Goal: Task Accomplishment & Management: Use online tool/utility

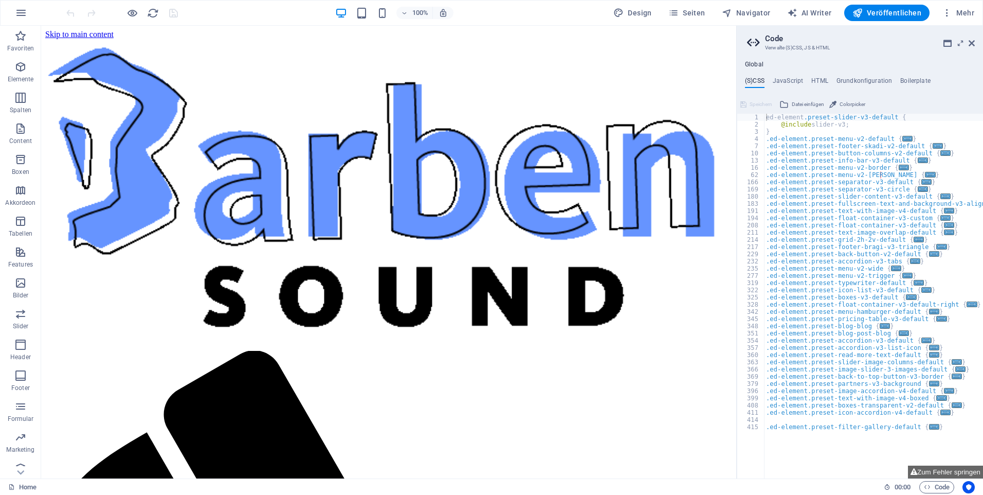
drag, startPoint x: 733, startPoint y: 213, endPoint x: 852, endPoint y: 65, distance: 190.2
click at [970, 42] on icon at bounding box center [972, 43] width 6 height 8
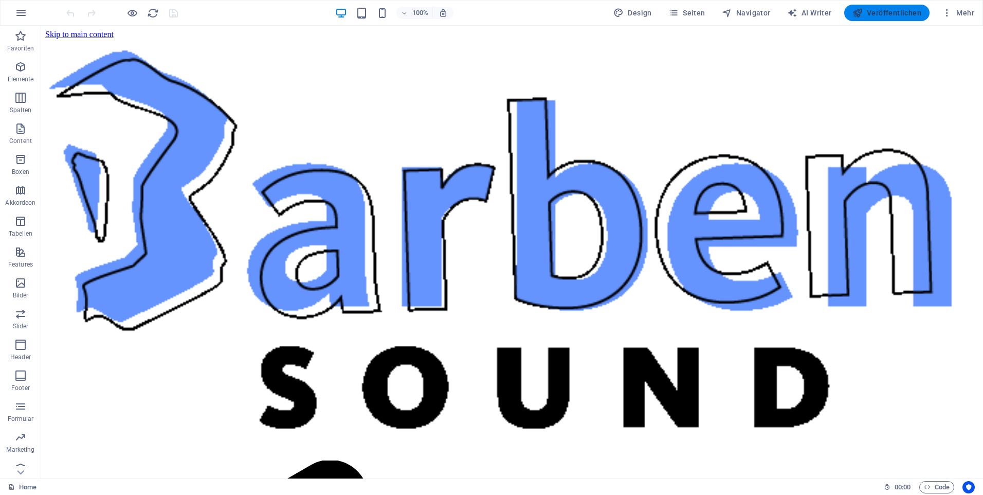
click at [885, 13] on span "Veröffentlichen" at bounding box center [887, 13] width 69 height 10
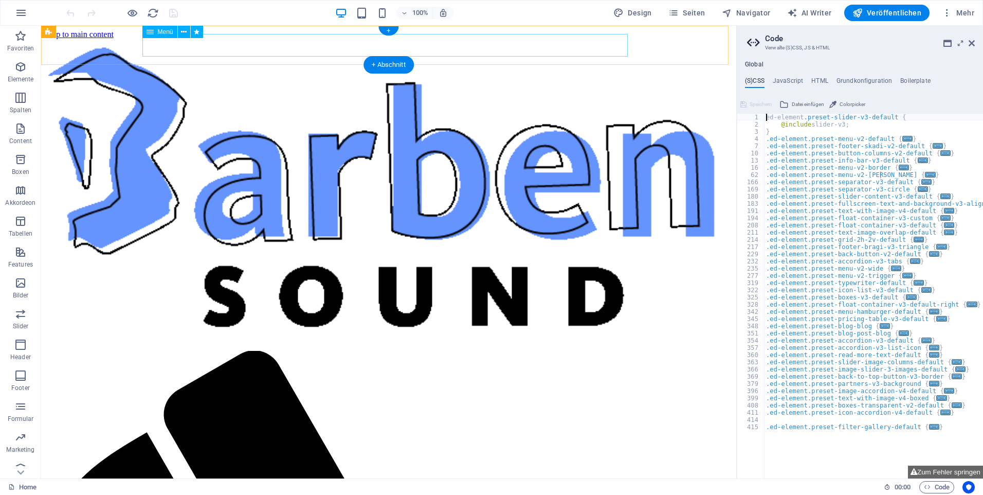
select select
select select "default"
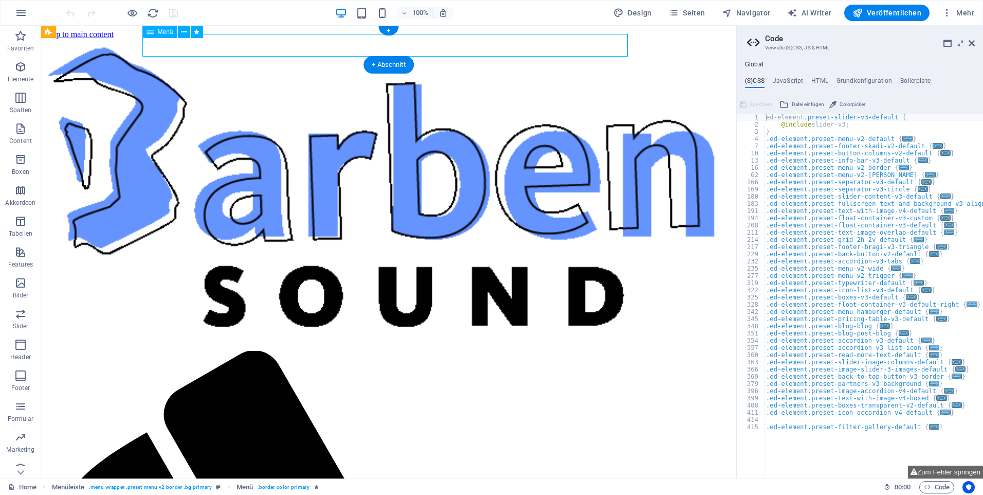
select select "1"
select select
select select "default"
select select "2"
select select
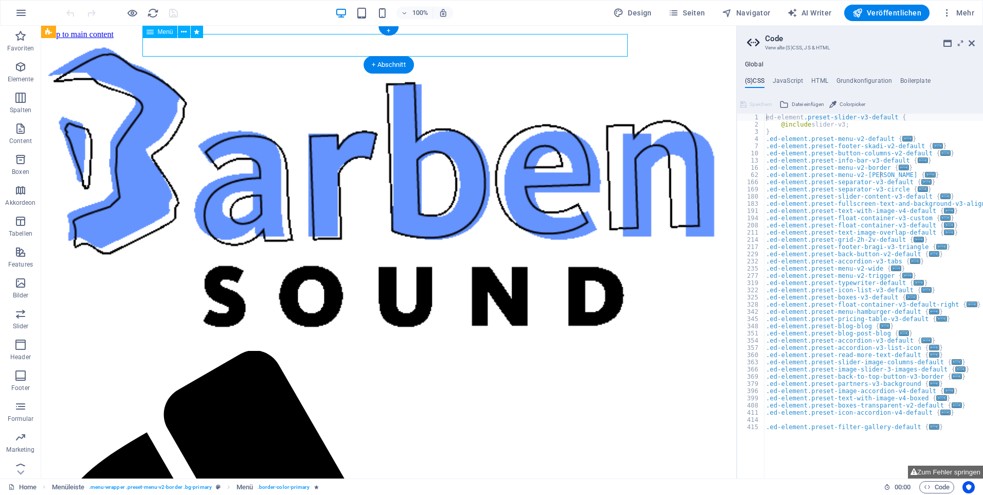
select select "default"
select select "4"
select select
select select "default"
select select "10"
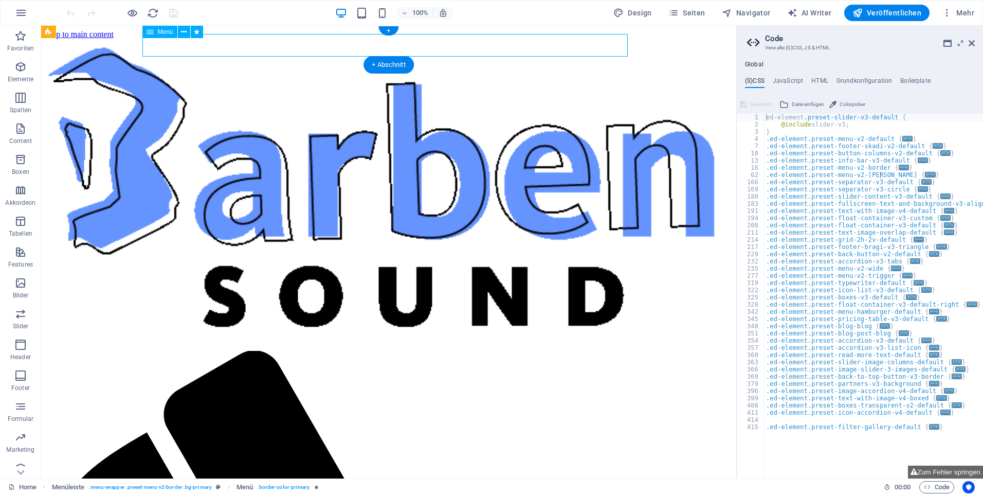
select select
select select "default"
select select "15"
select select
select select "default"
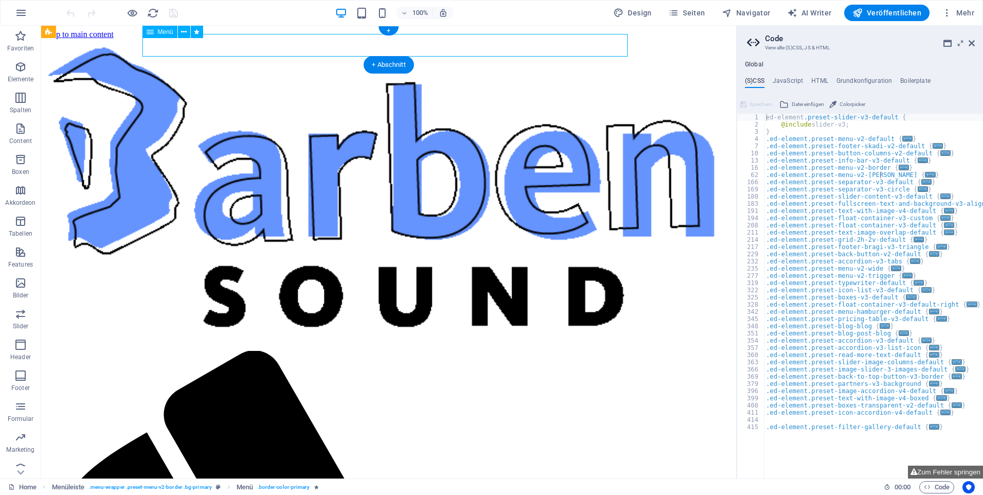
select select "16"
select select
select select "default"
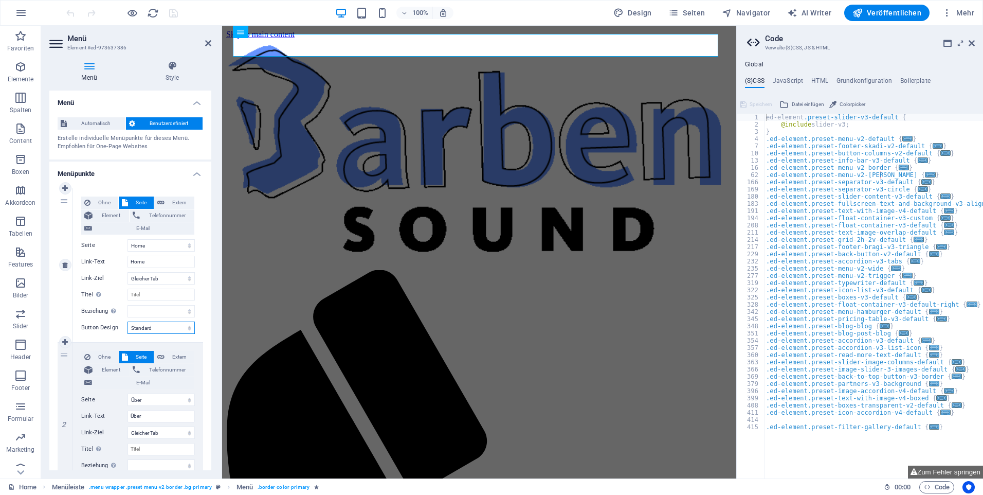
click at [158, 329] on select "Ohne Standard Primär Sekundär" at bounding box center [161, 327] width 67 height 12
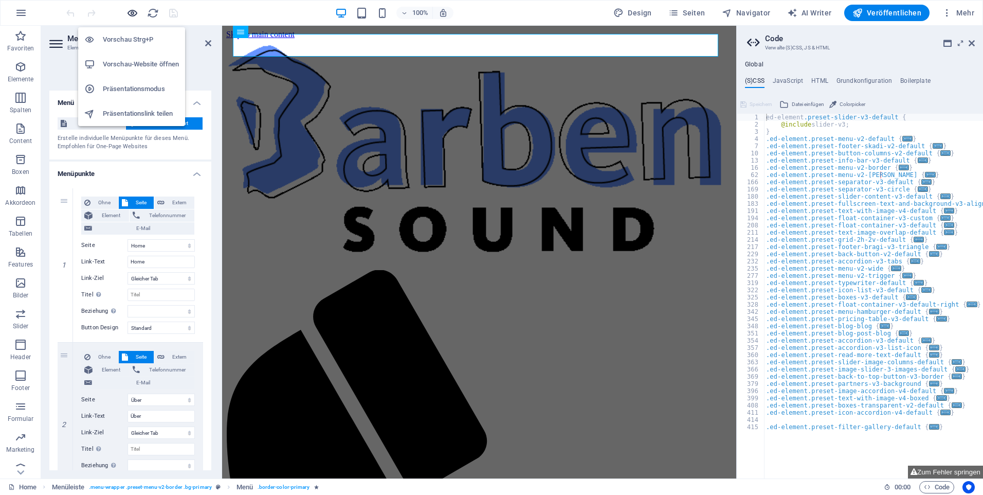
click at [132, 11] on icon "button" at bounding box center [133, 13] width 12 height 12
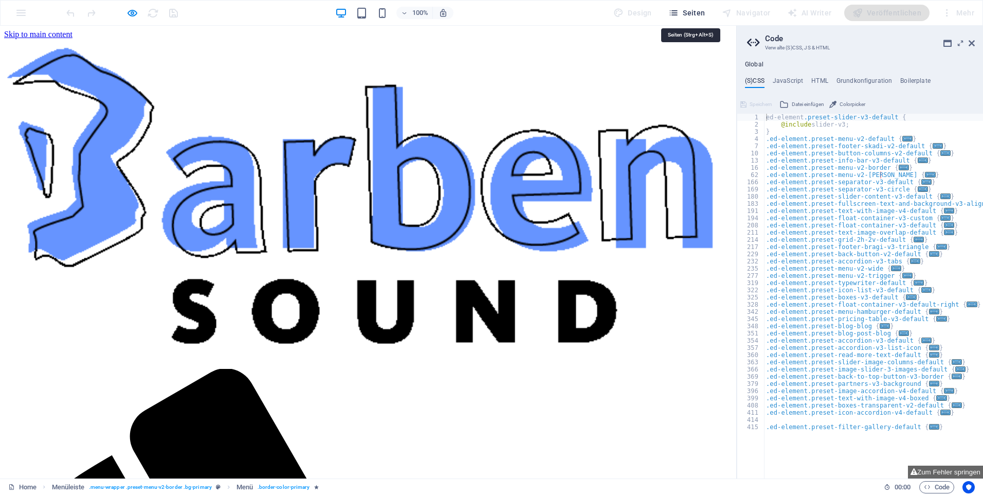
click at [689, 7] on button "Seiten" at bounding box center [686, 13] width 45 height 16
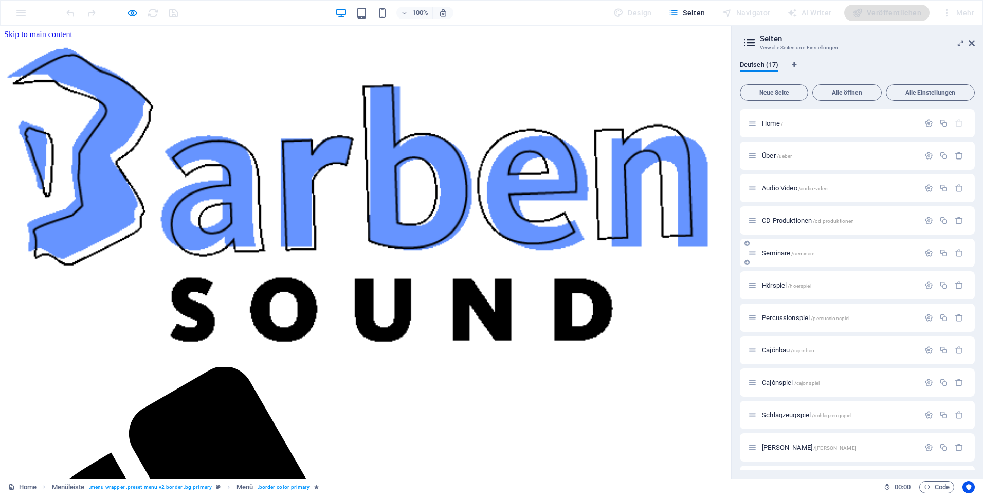
click at [761, 253] on div "Seminare /seminare" at bounding box center [839, 252] width 160 height 7
click at [761, 253] on div "Seminare /seminare" at bounding box center [857, 253] width 235 height 28
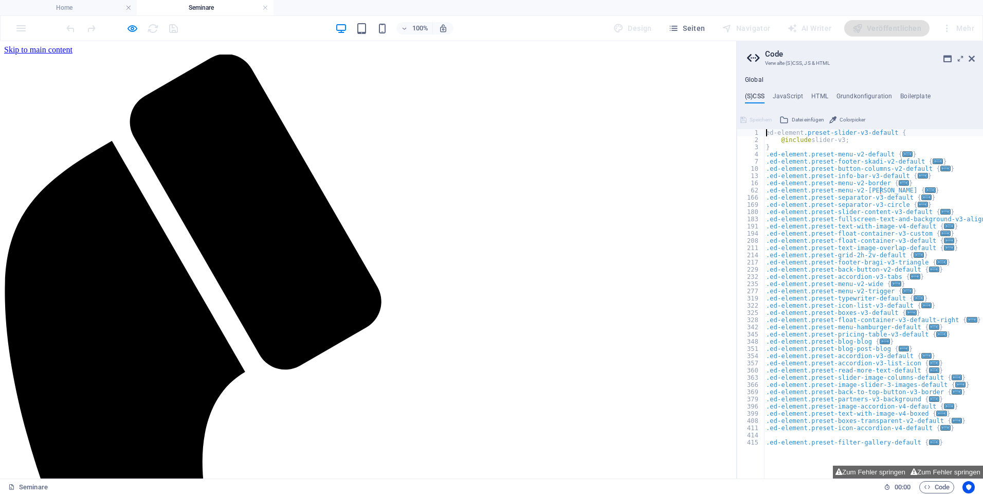
click at [135, 20] on div at bounding box center [121, 28] width 115 height 16
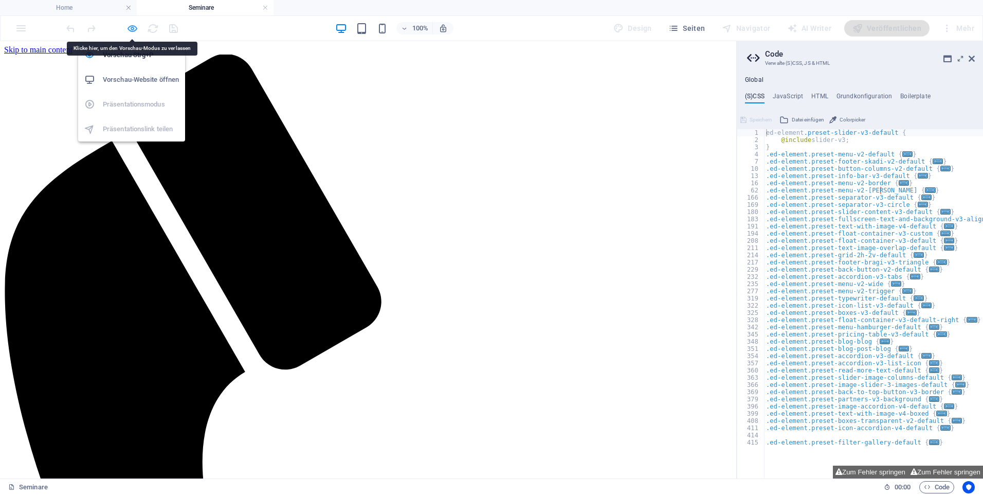
click at [131, 30] on icon "button" at bounding box center [133, 29] width 12 height 12
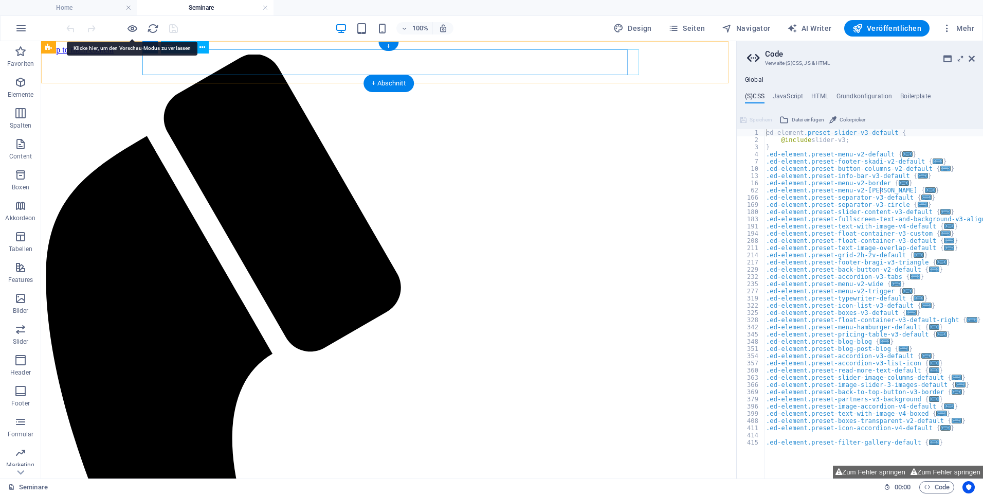
select select
select select "1"
select select
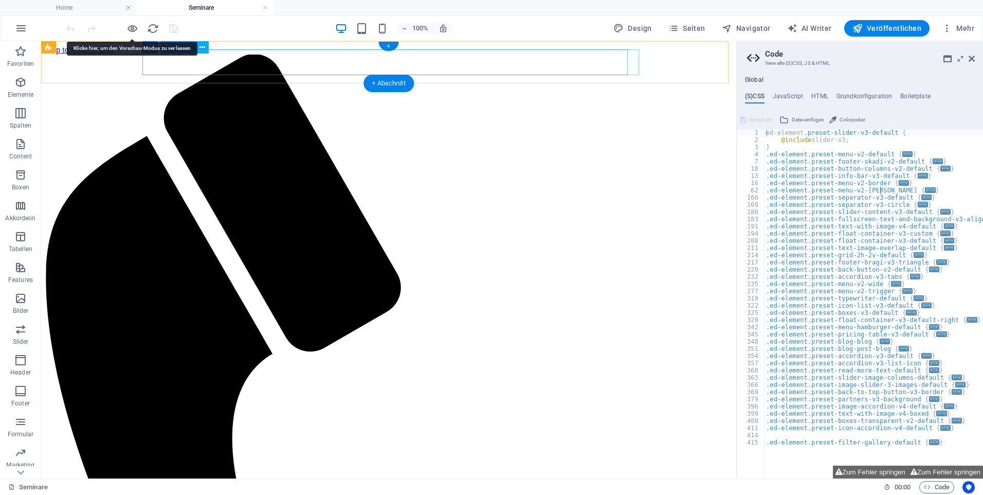
select select "2"
select select
select select "4"
select select
select select "10"
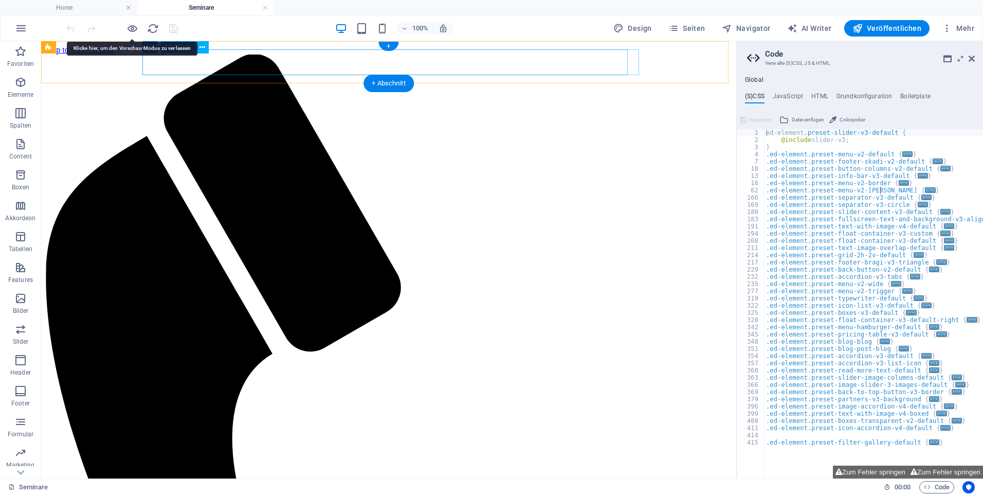
select select
select select "15"
select select
select select "16"
select select
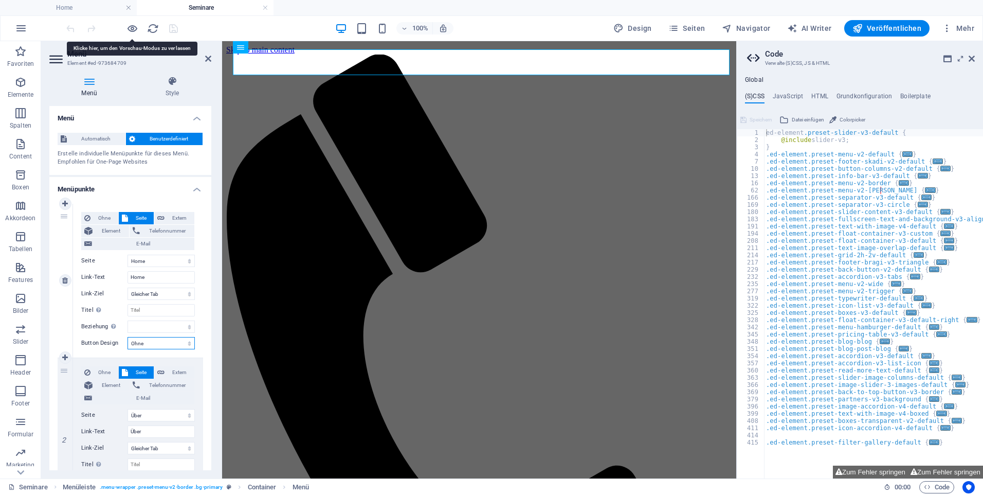
click at [157, 346] on select "Ohne Standard Primär Sekundär" at bounding box center [161, 343] width 67 height 12
select select "default"
click at [128, 337] on select "Ohne Standard Primär Sekundär" at bounding box center [161, 343] width 67 height 12
select select
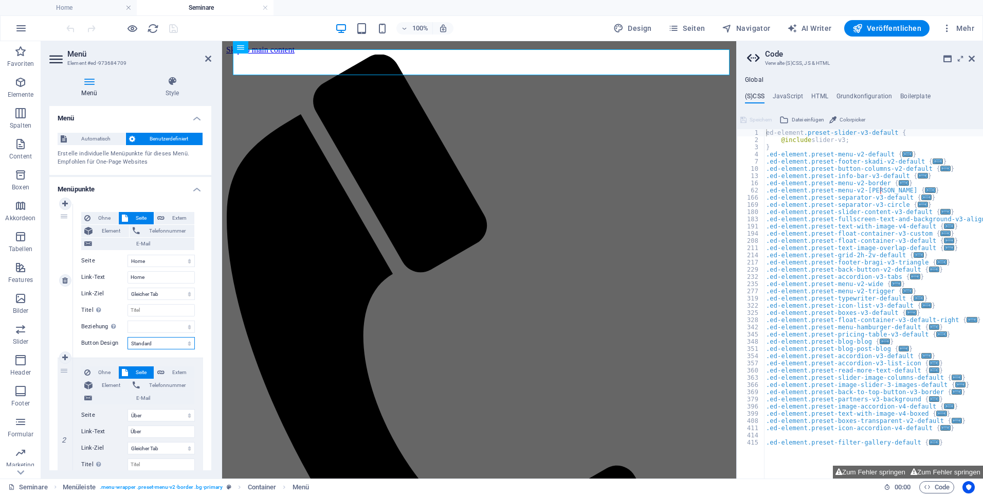
select select
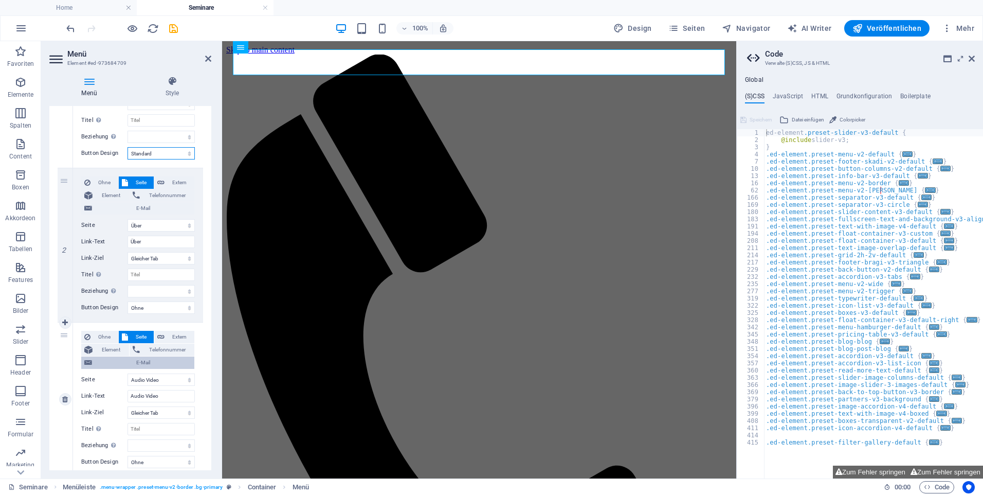
scroll to position [206, 0]
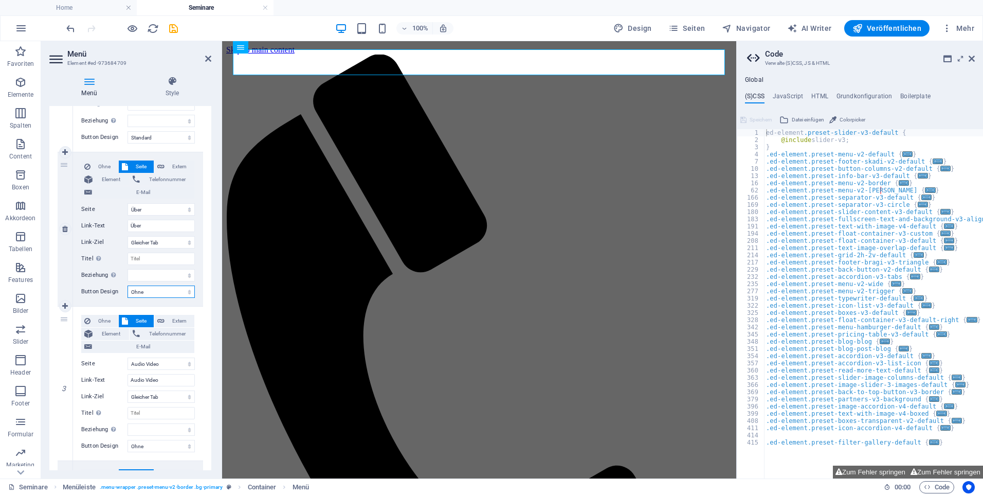
click at [147, 292] on select "Ohne Standard Primär Sekundär" at bounding box center [161, 291] width 67 height 12
select select "default"
click at [128, 285] on select "Ohne Standard Primär Sekundär" at bounding box center [161, 291] width 67 height 12
select select
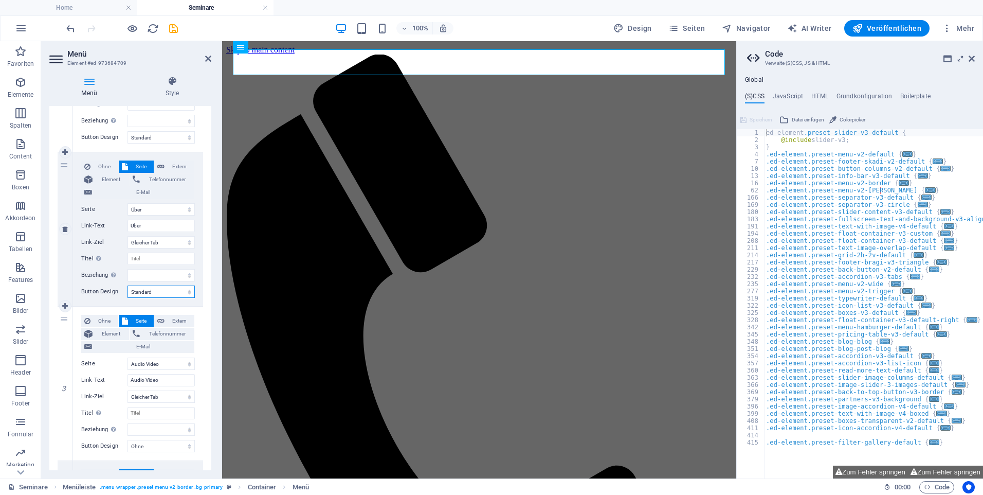
select select
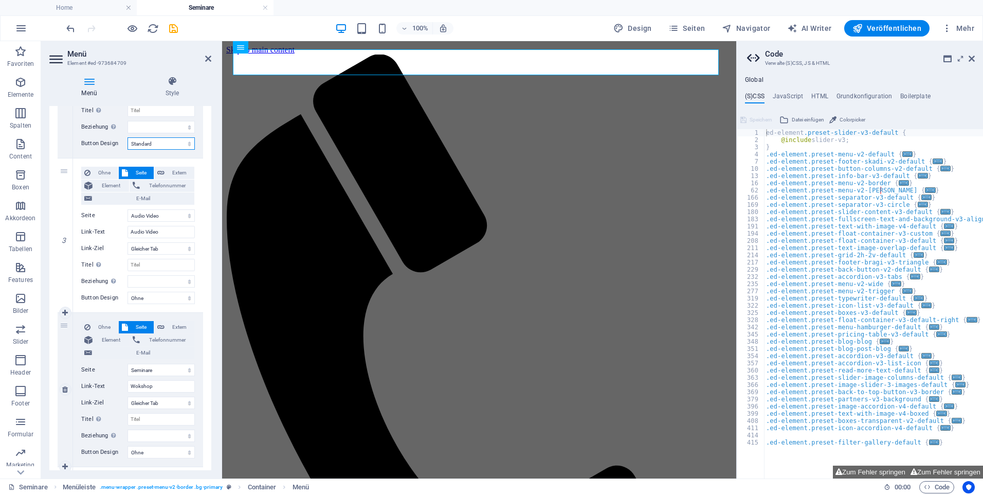
scroll to position [411, 0]
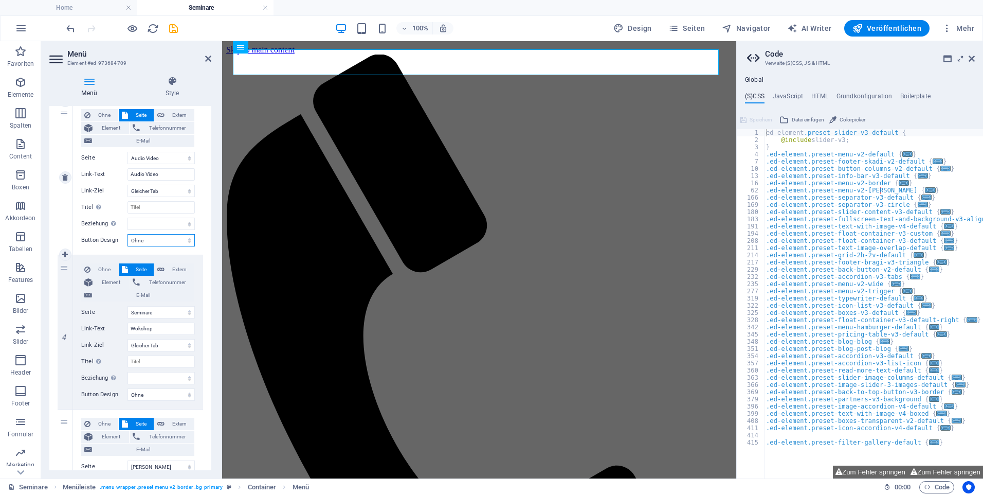
click at [152, 244] on select "Ohne Standard Primär Sekundär" at bounding box center [161, 240] width 67 height 12
select select "default"
click at [128, 234] on select "Ohne Standard Primär Sekundär" at bounding box center [161, 240] width 67 height 12
select select
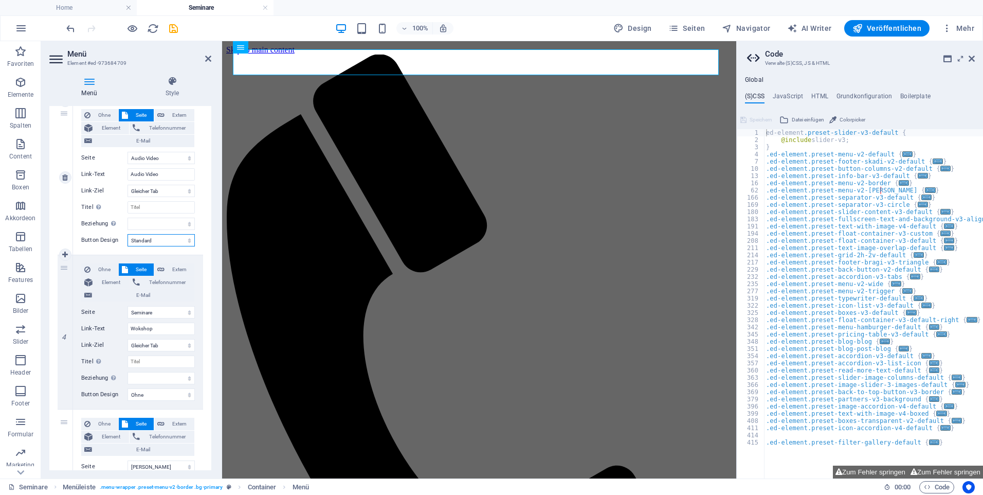
select select
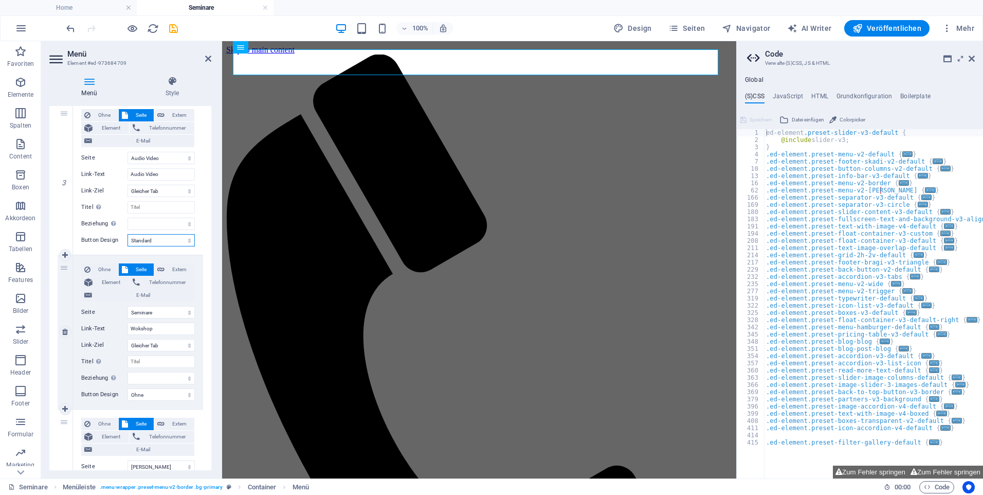
scroll to position [514, 0]
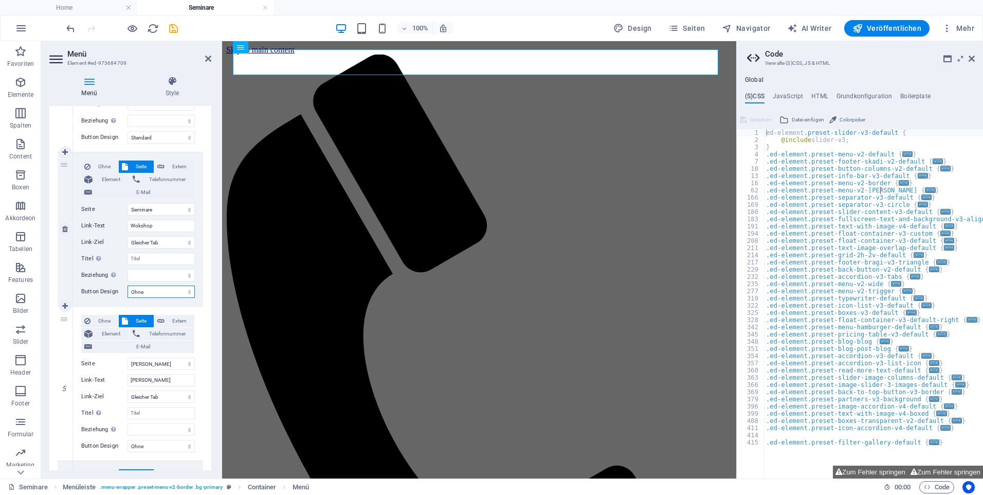
click at [139, 288] on select "Ohne Standard Primär Sekundär" at bounding box center [161, 291] width 67 height 12
select select "default"
click at [128, 285] on select "Ohne Standard Primär Sekundär" at bounding box center [161, 291] width 67 height 12
select select
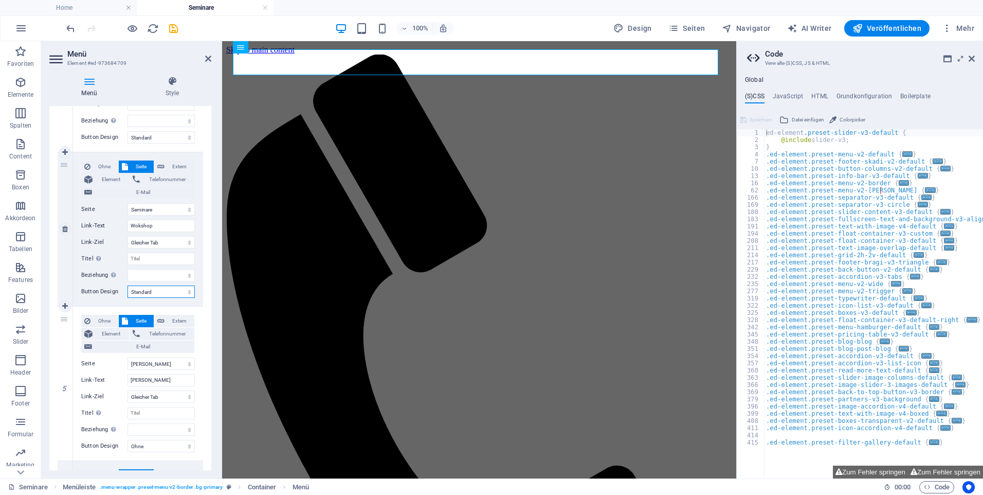
select select
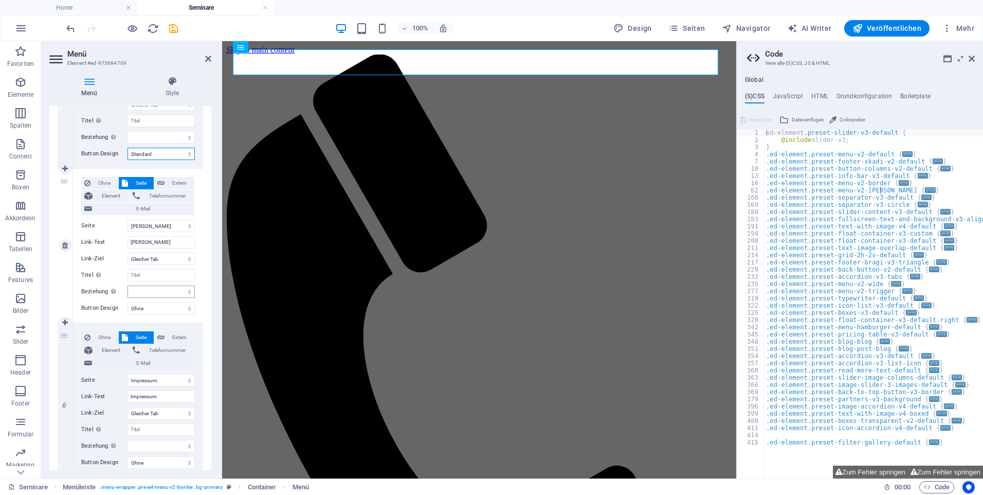
scroll to position [669, 0]
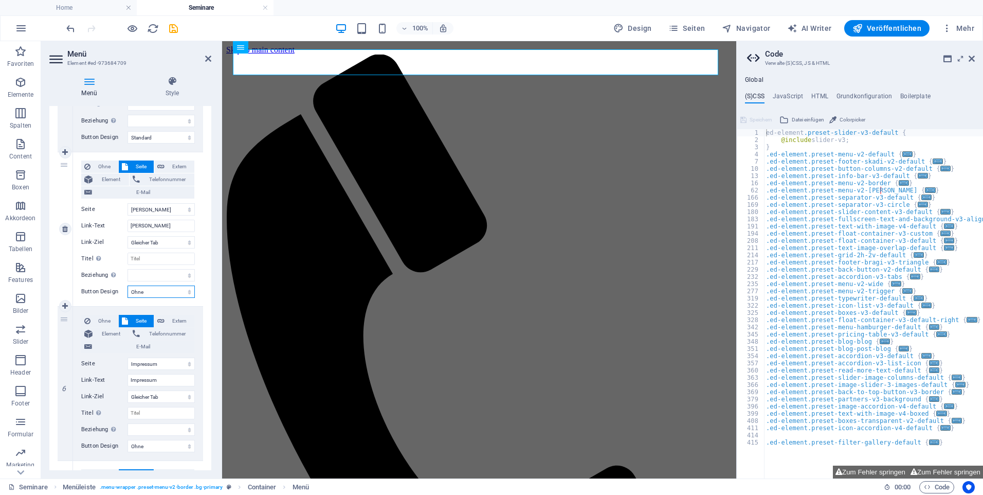
click at [142, 290] on select "Ohne Standard Primär Sekundär" at bounding box center [161, 291] width 67 height 12
select select "default"
click at [128, 285] on select "Ohne Standard Primär Sekundär" at bounding box center [161, 291] width 67 height 12
select select
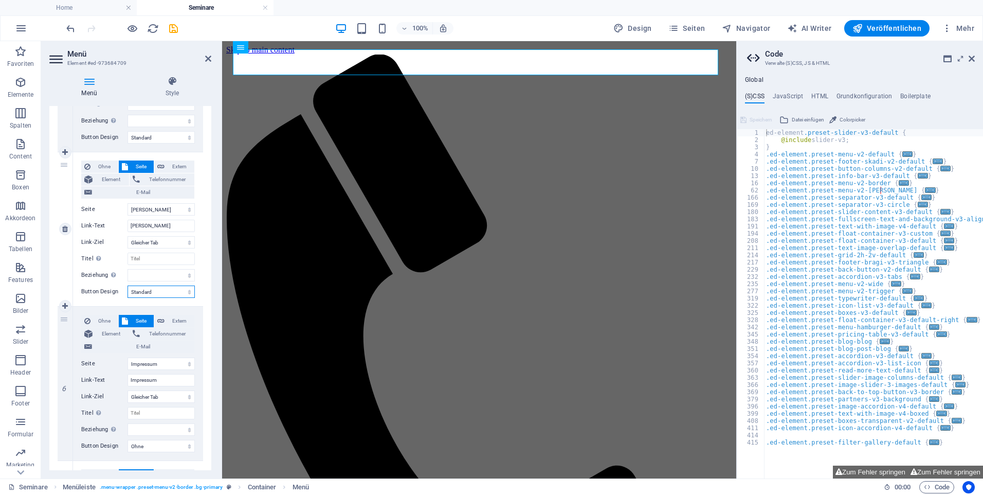
select select
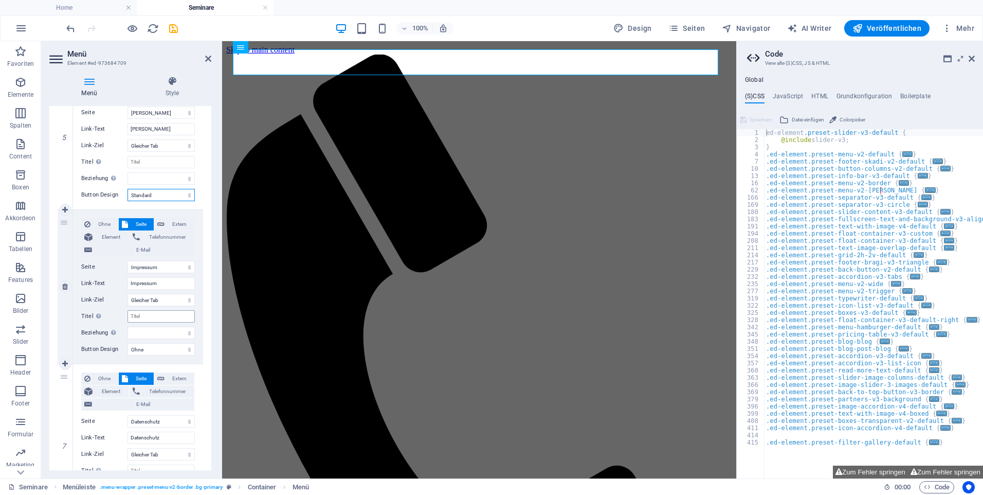
scroll to position [771, 0]
click at [143, 343] on select "Ohne Standard Primär Sekundär" at bounding box center [161, 343] width 67 height 12
select select "default"
click at [128, 337] on select "Ohne Standard Primär Sekundär" at bounding box center [161, 343] width 67 height 12
select select
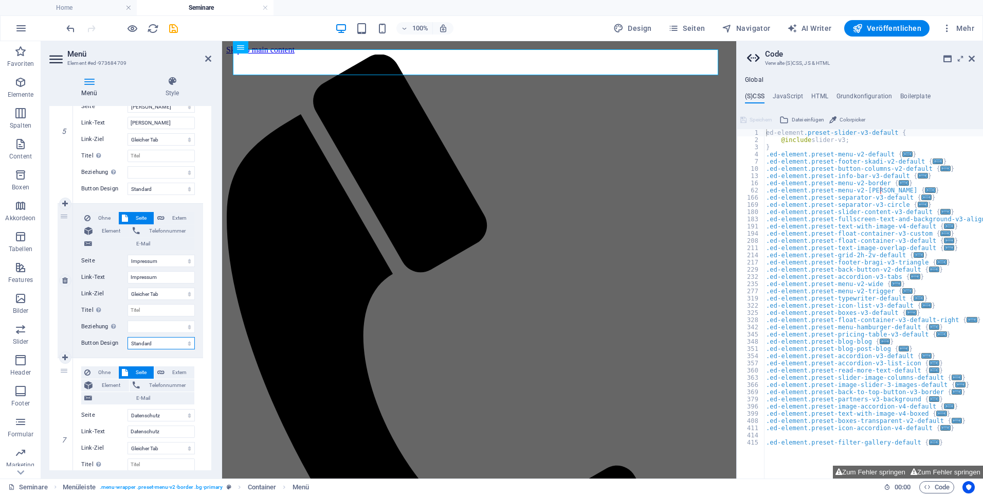
select select
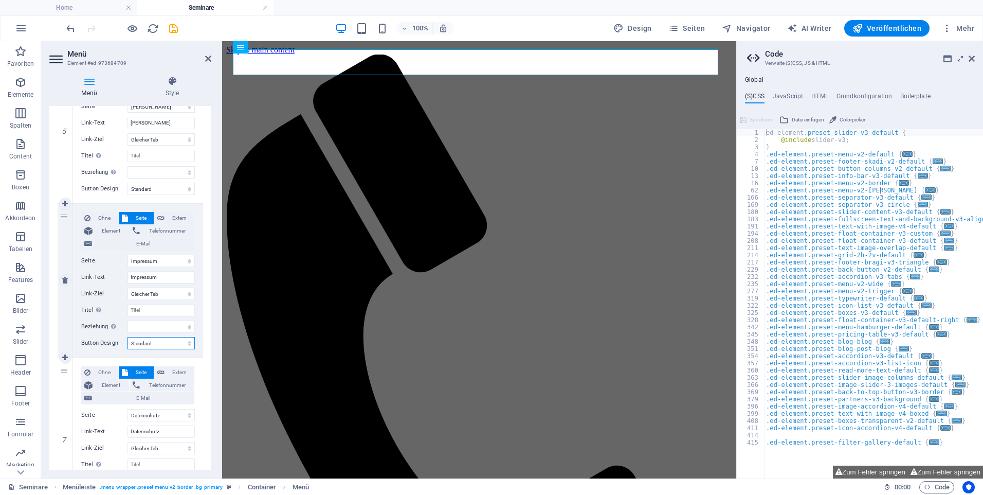
select select
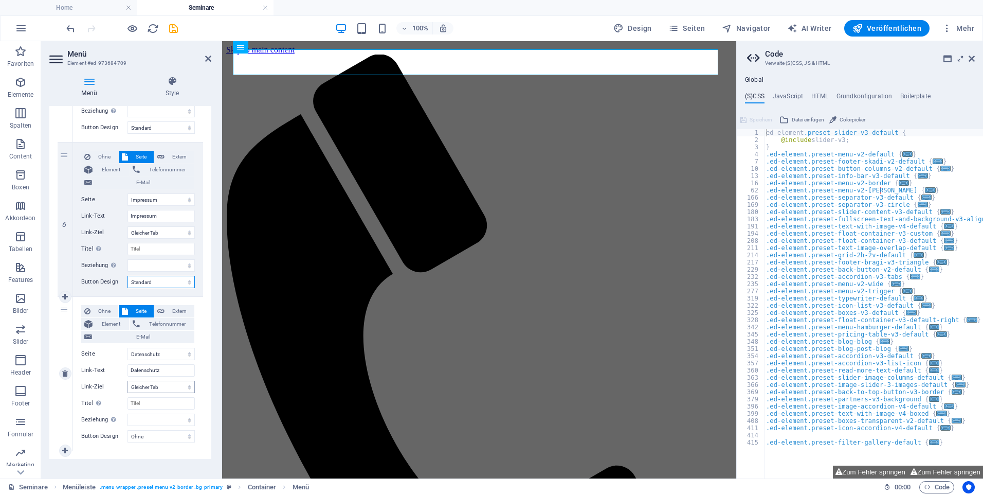
scroll to position [857, 0]
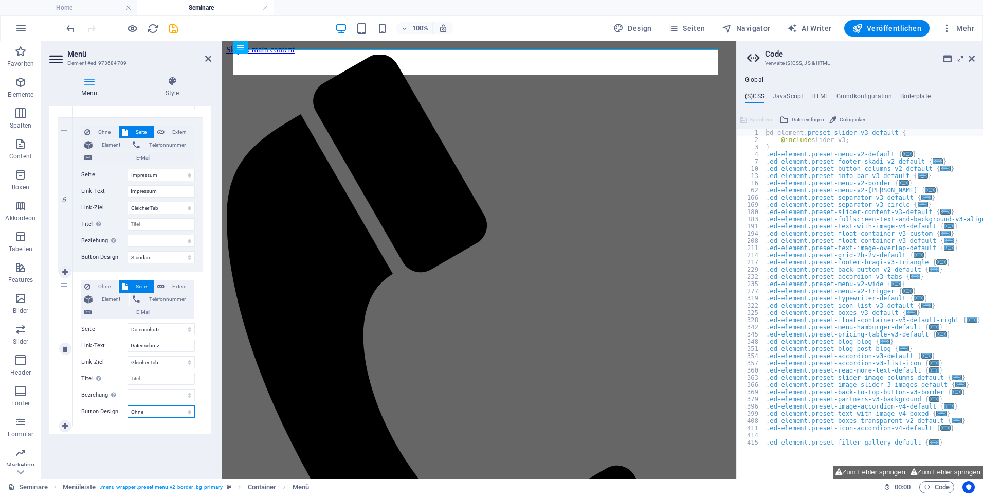
click at [145, 411] on select "Ohne Standard Primär Sekundär" at bounding box center [161, 411] width 67 height 12
select select "default"
click at [128, 405] on select "Ohne Standard Primär Sekundär" at bounding box center [161, 411] width 67 height 12
select select
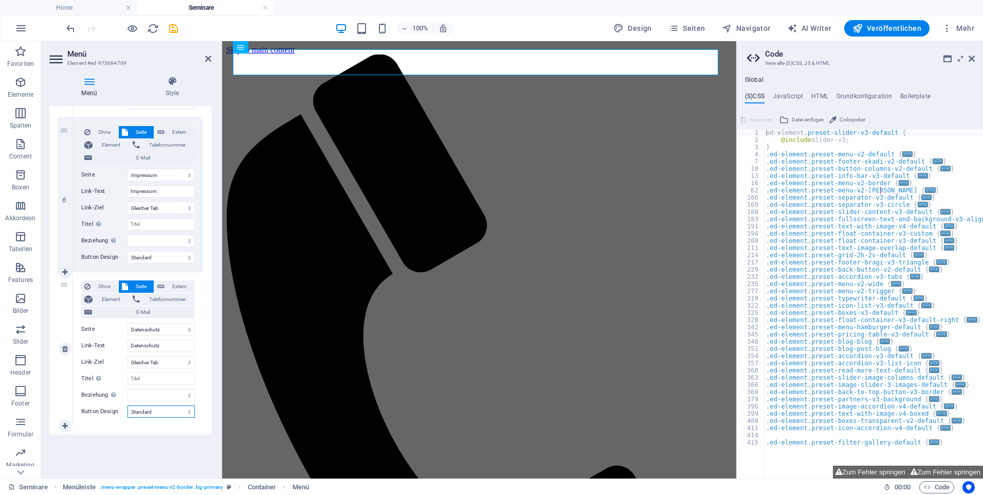
select select
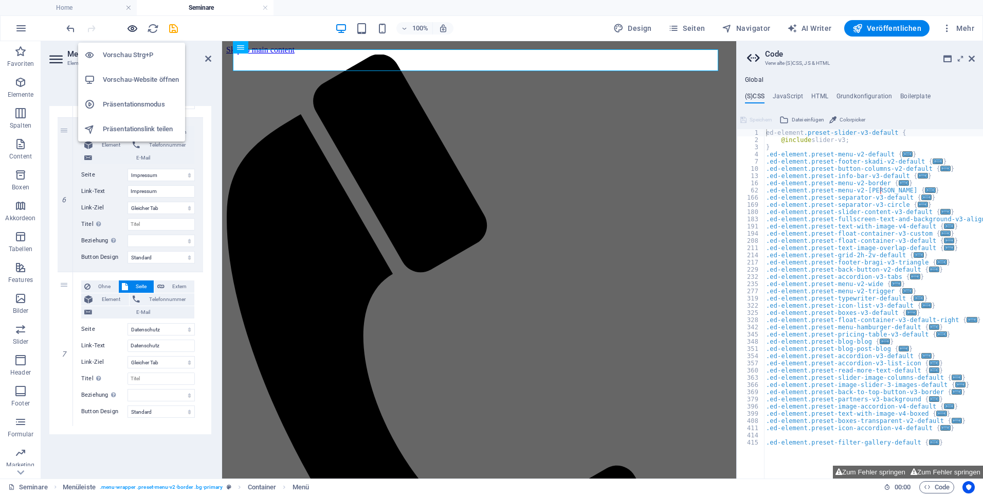
click at [128, 29] on icon "button" at bounding box center [133, 29] width 12 height 12
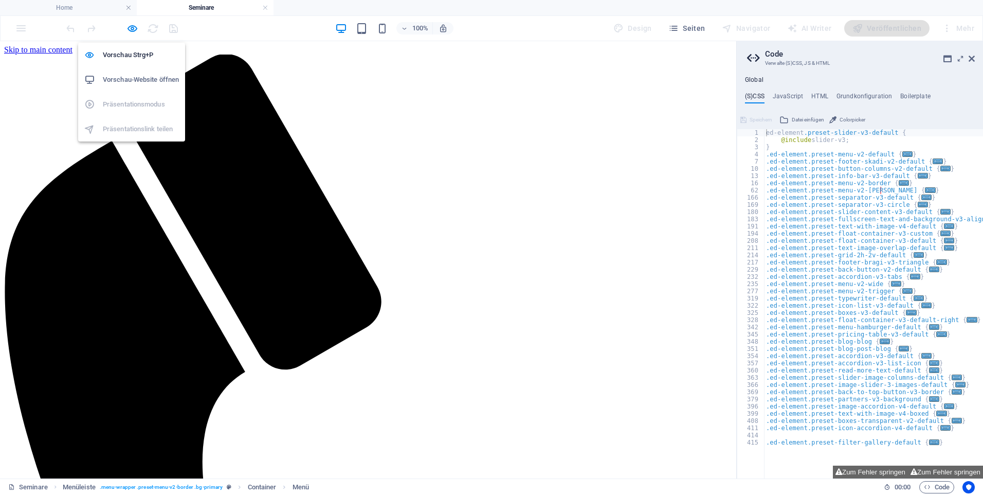
click at [139, 78] on h6 "Vorschau-Website öffnen" at bounding box center [141, 80] width 76 height 12
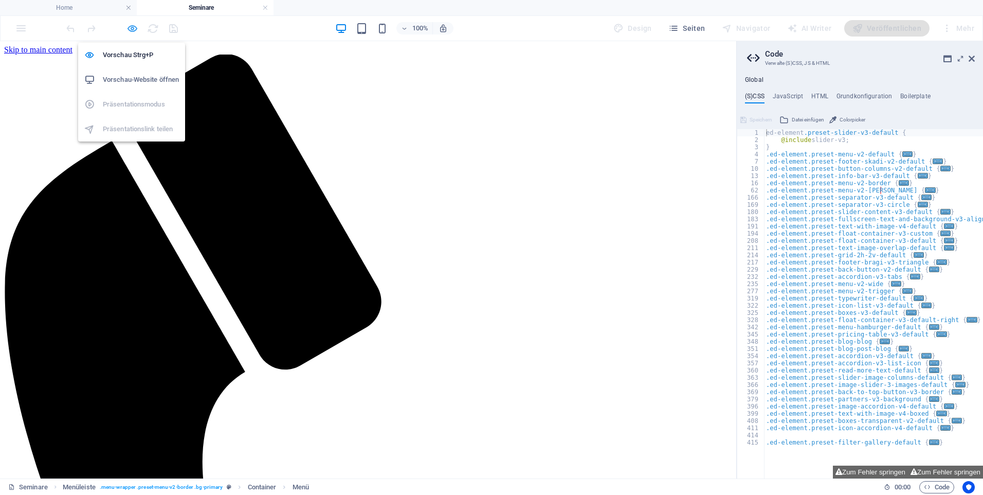
click at [130, 29] on icon "button" at bounding box center [133, 29] width 12 height 12
select select
select select "default"
select select "1"
select select
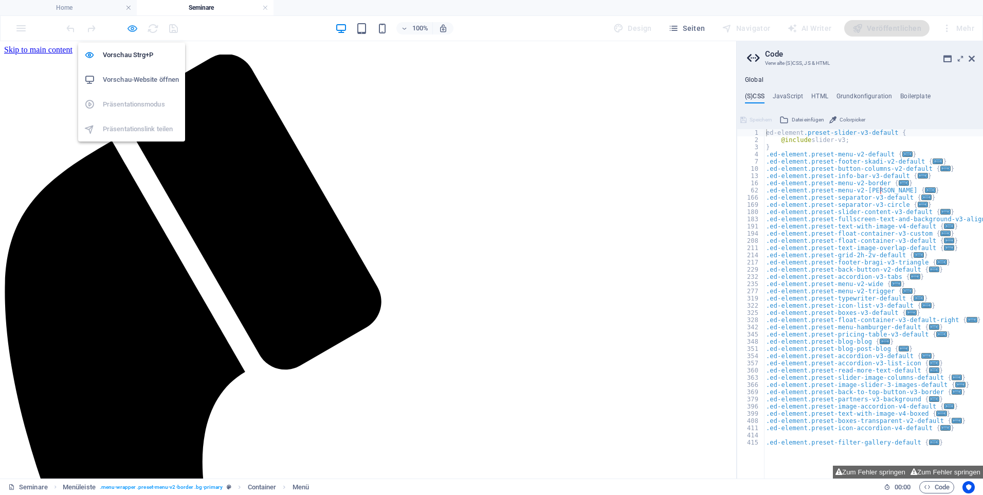
select select "default"
select select "2"
select select
select select "default"
select select "4"
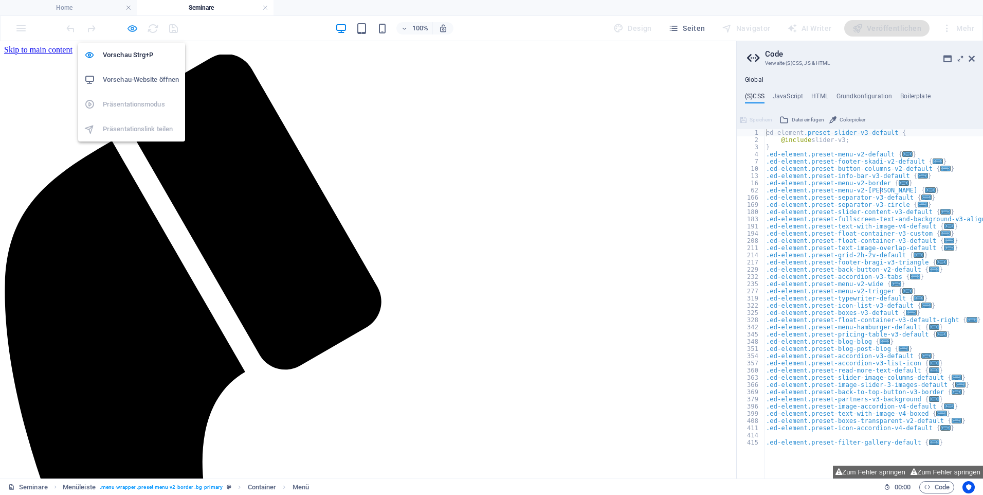
select select
select select "default"
select select "10"
select select
select select "default"
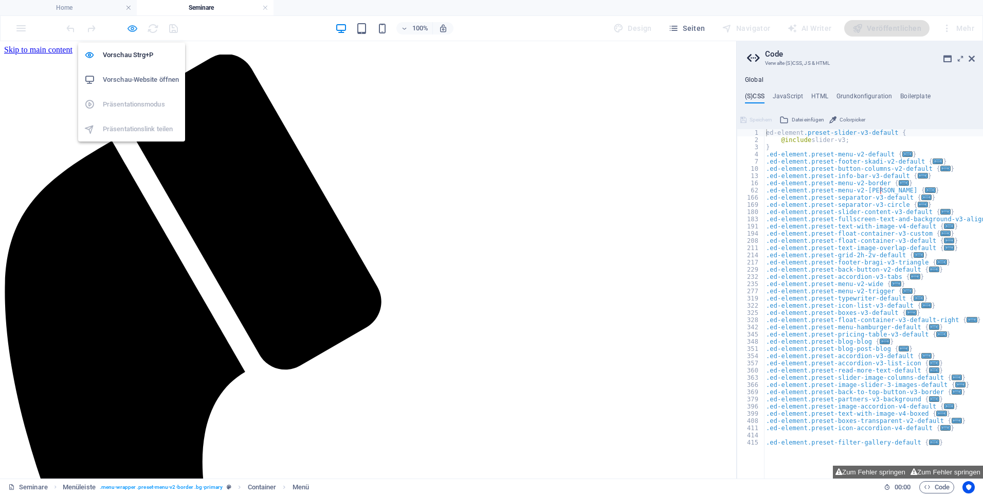
select select "15"
select select
select select "default"
select select "16"
select select
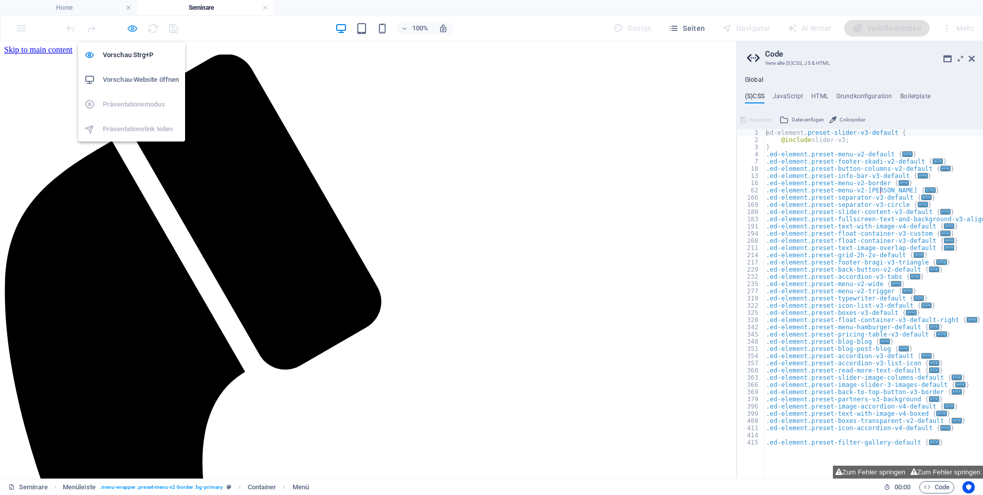
select select "default"
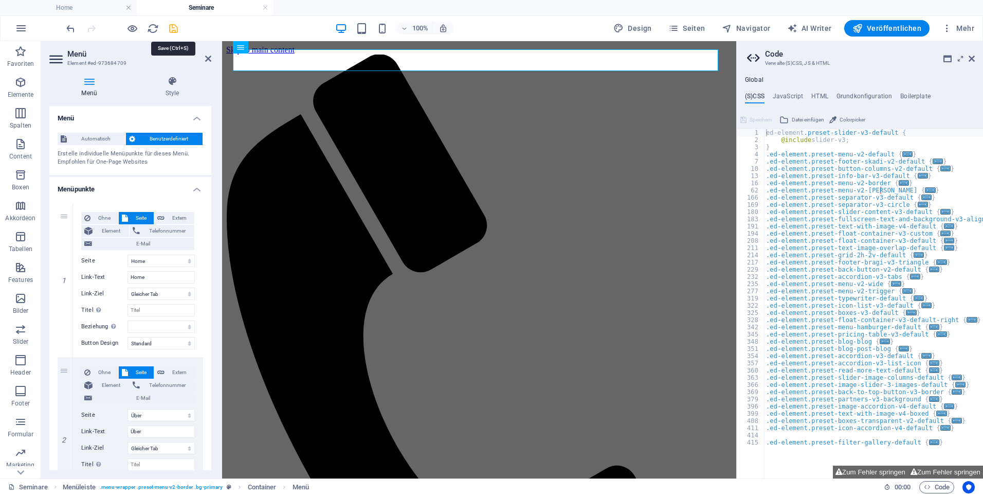
click at [173, 29] on icon "save" at bounding box center [174, 29] width 12 height 12
select select
select select "default"
select select "1"
select select
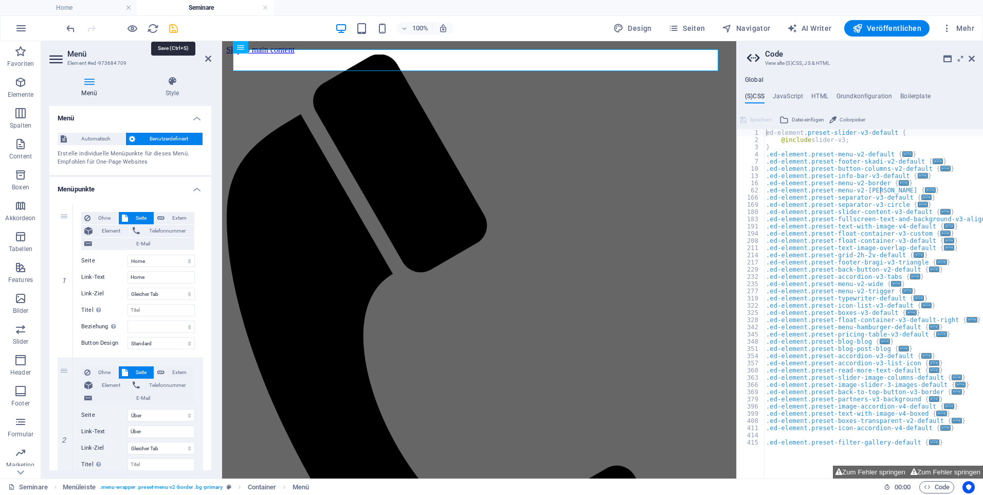
select select "default"
select select "2"
select select
select select "default"
select select "4"
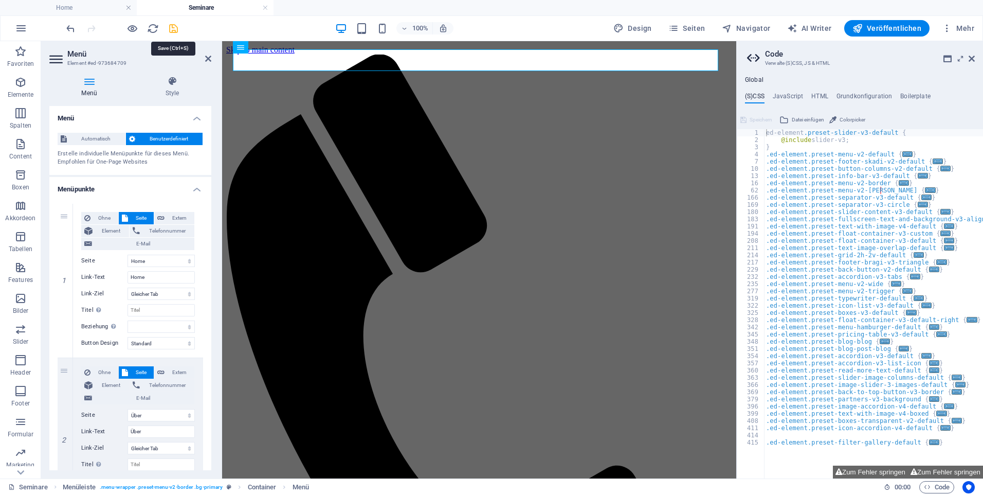
select select
select select "default"
select select "10"
select select
select select "default"
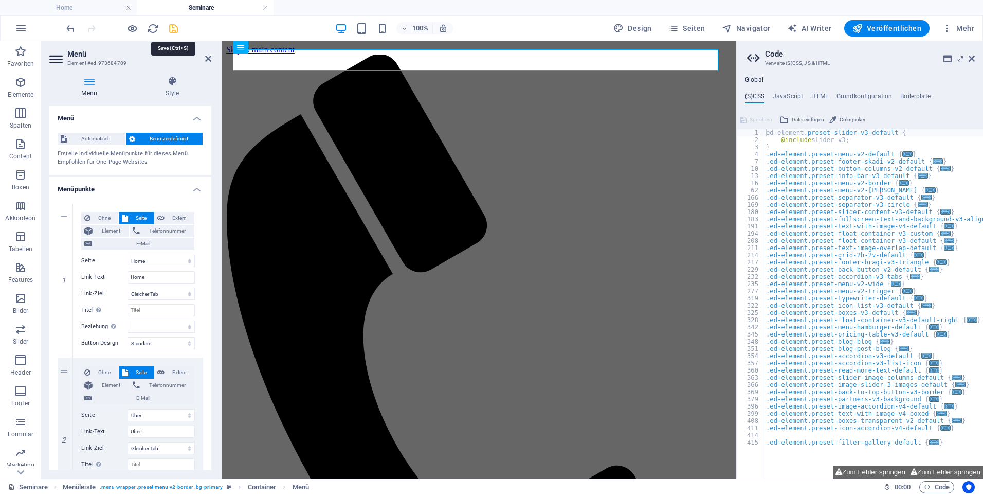
select select "15"
select select
select select "default"
select select "16"
select select
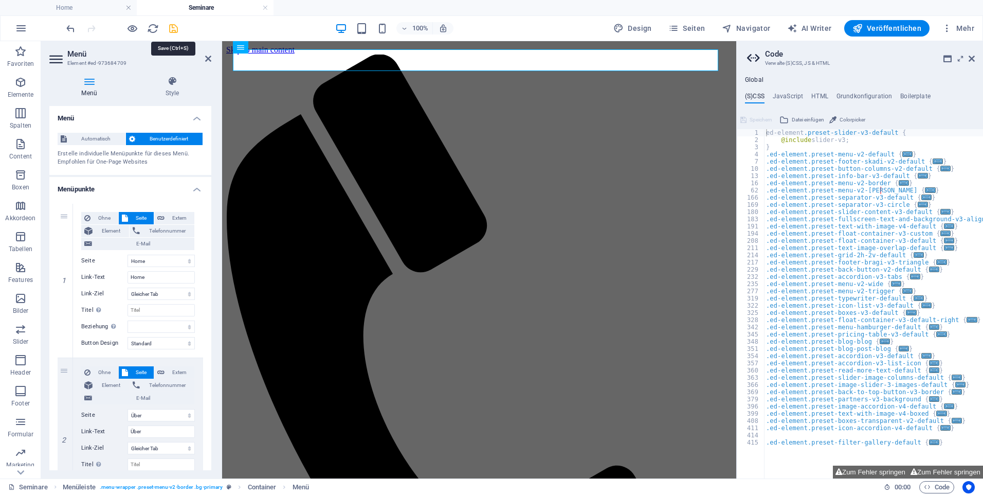
select select "default"
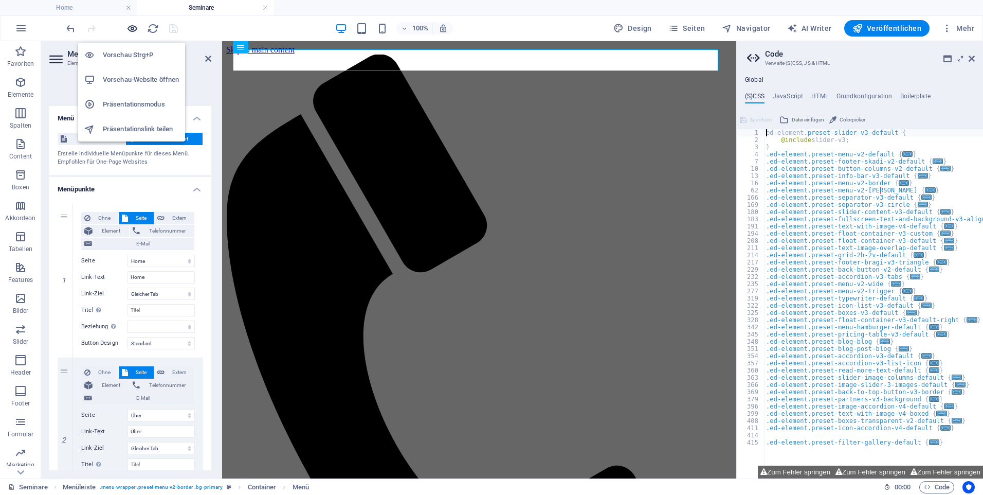
click at [130, 26] on icon "button" at bounding box center [133, 29] width 12 height 12
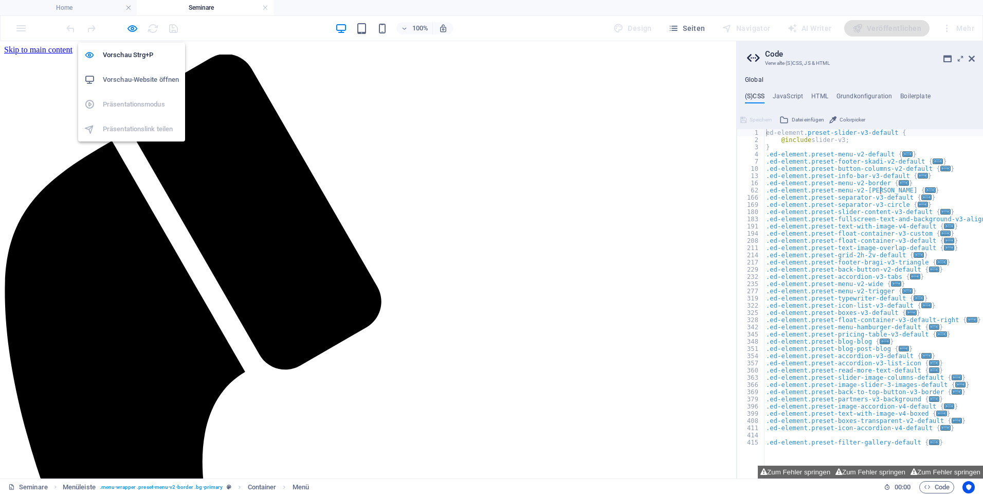
click at [138, 74] on h6 "Vorschau-Website öffnen" at bounding box center [141, 80] width 76 height 12
click at [131, 29] on icon "button" at bounding box center [133, 29] width 12 height 12
select select
select select "default"
select select "1"
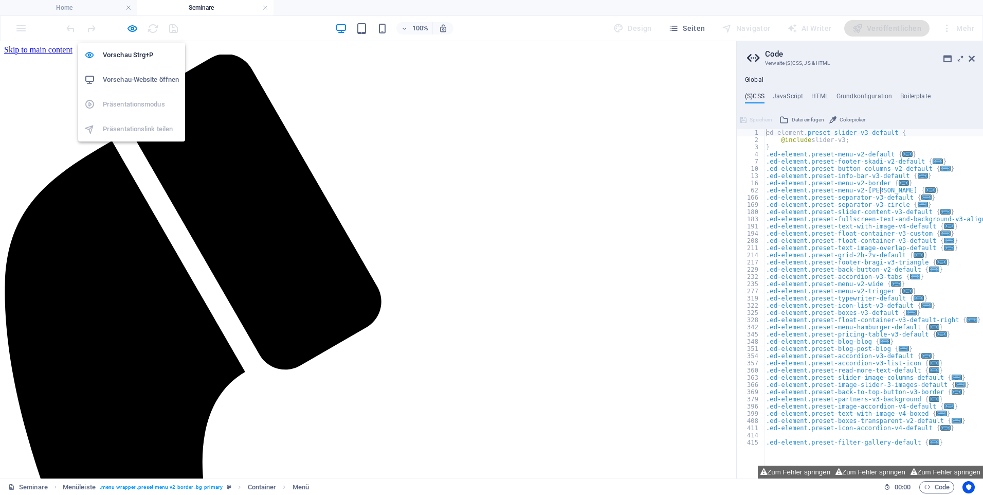
select select
select select "default"
select select "2"
select select
select select "default"
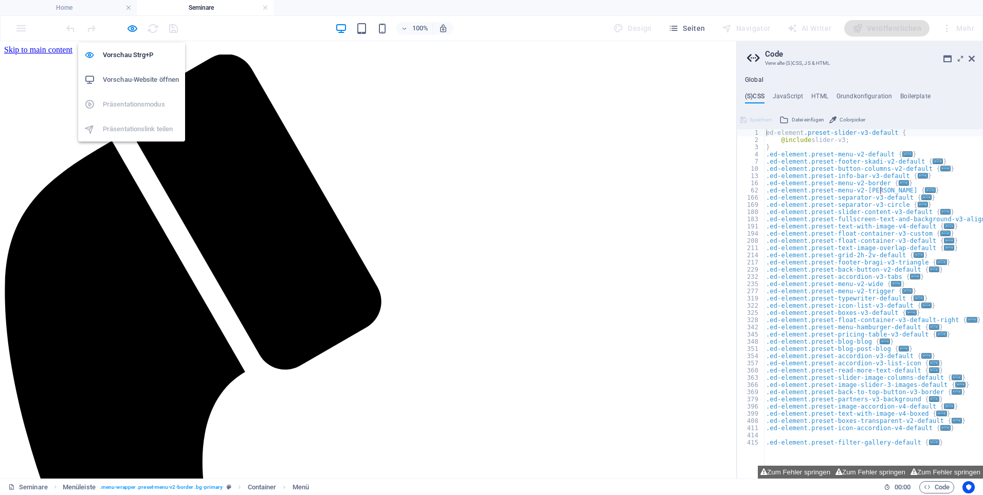
select select "4"
select select
select select "default"
select select "10"
select select
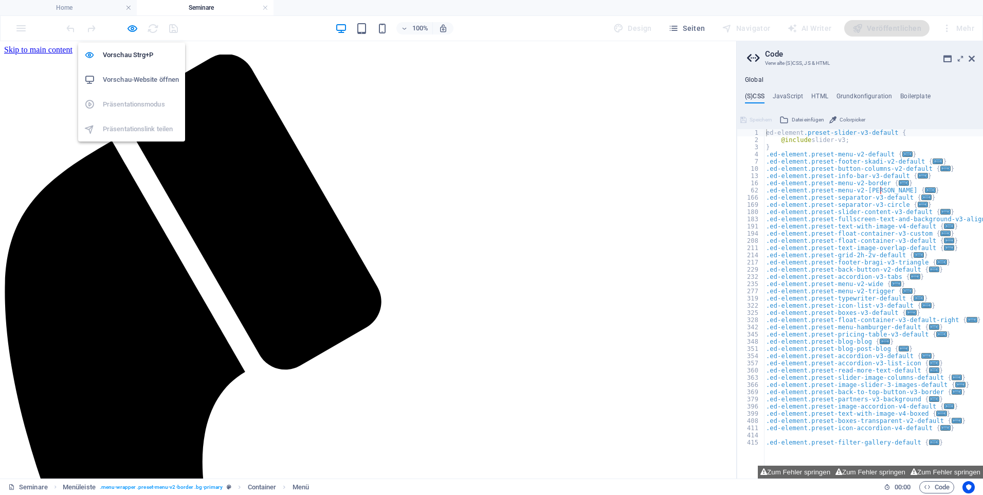
select select "default"
select select "15"
select select
select select "default"
select select "16"
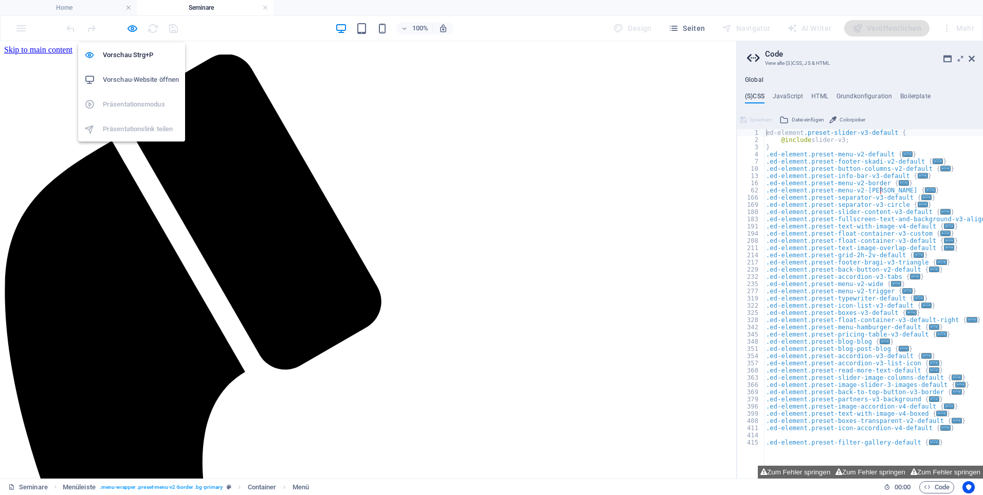
select select
select select "default"
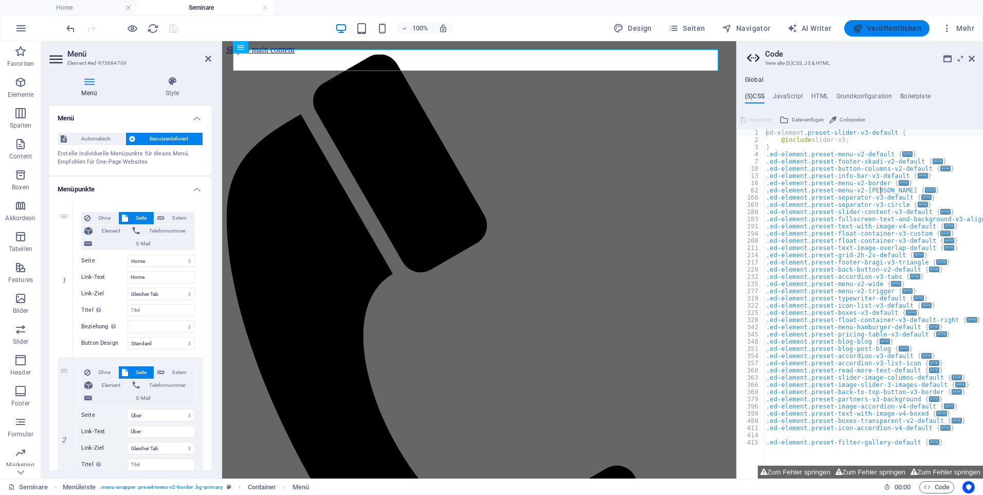
click at [910, 26] on span "Veröffentlichen" at bounding box center [887, 28] width 69 height 10
select select
select select "default"
select select "1"
select select
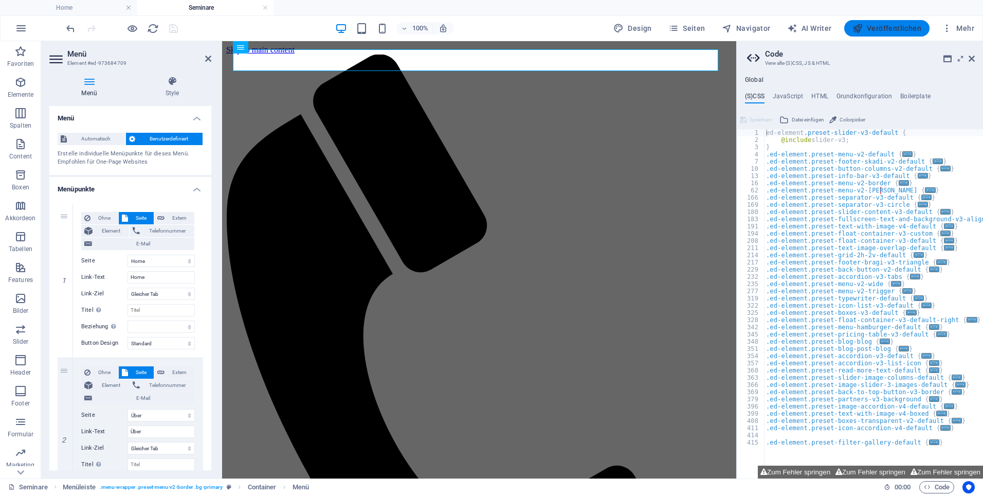
select select "default"
select select "2"
select select
select select "default"
select select "4"
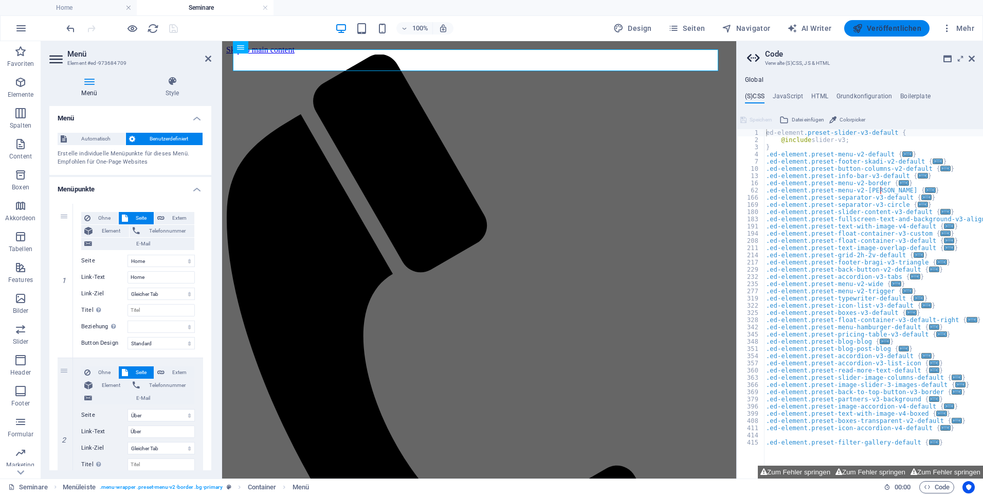
select select
select select "default"
select select "10"
select select
select select "default"
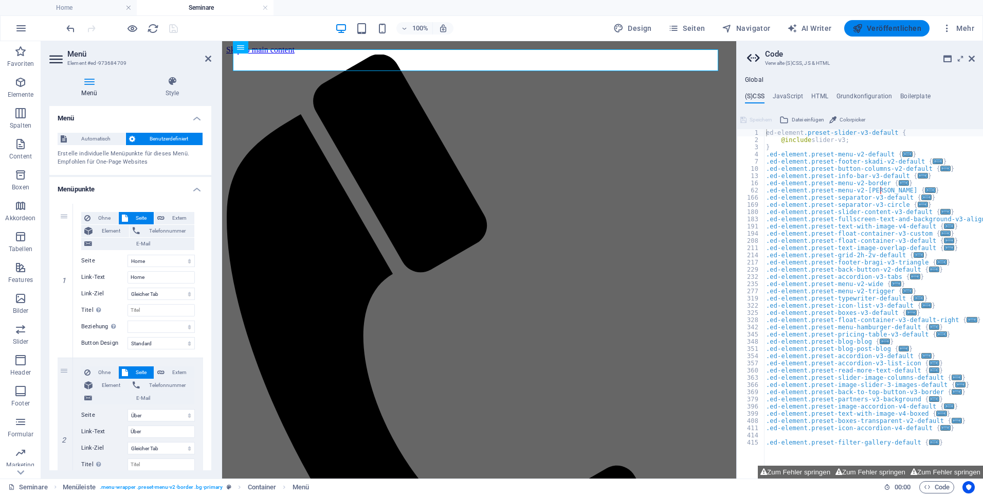
select select "15"
select select
select select "default"
select select "16"
select select
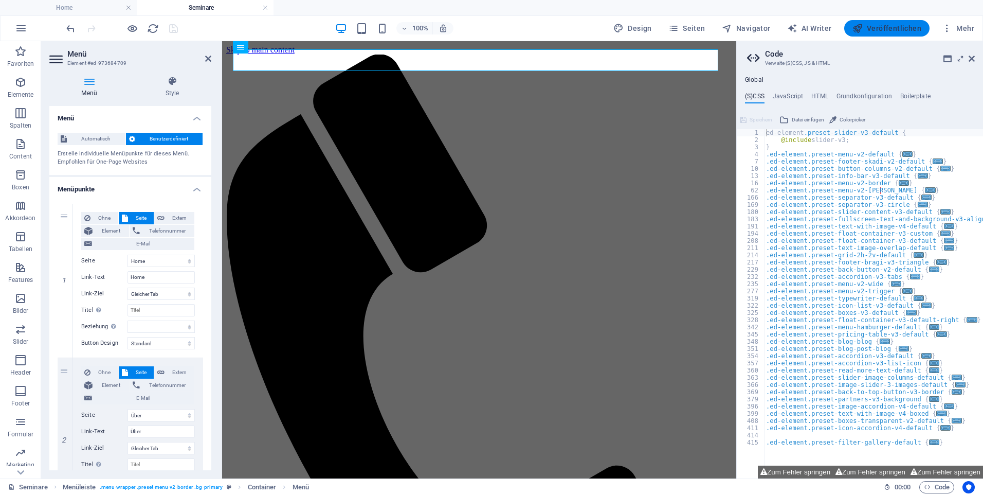
select select "default"
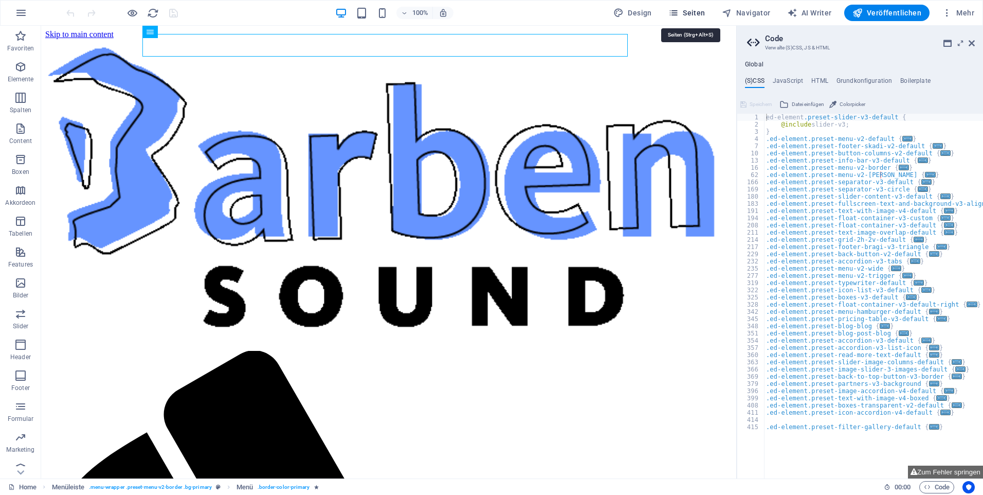
click at [698, 6] on button "Seiten" at bounding box center [686, 13] width 45 height 16
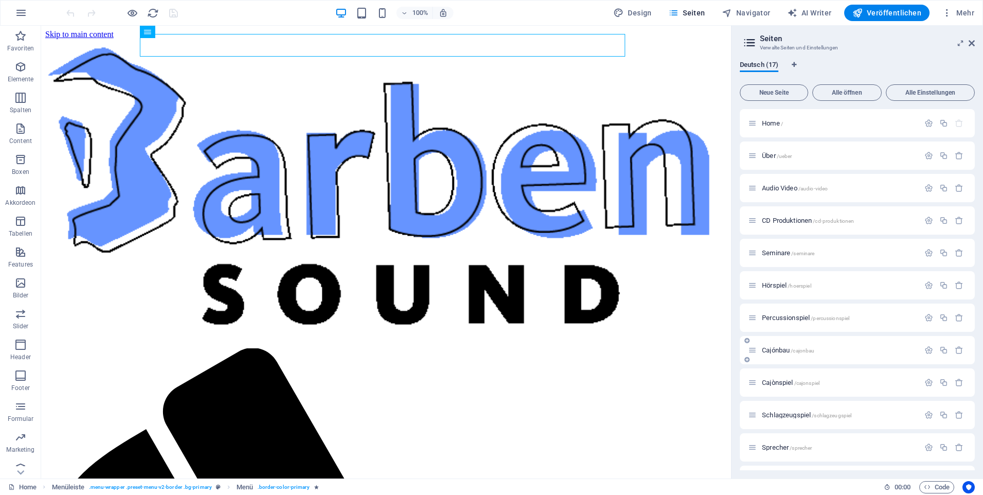
click at [772, 356] on div "Cajónbau /cajonbau" at bounding box center [857, 350] width 235 height 28
click at [772, 348] on span "Cajónbau /cajonbau" at bounding box center [788, 350] width 52 height 8
click at [772, 348] on div "Cajónbau /cajonbau" at bounding box center [857, 350] width 235 height 28
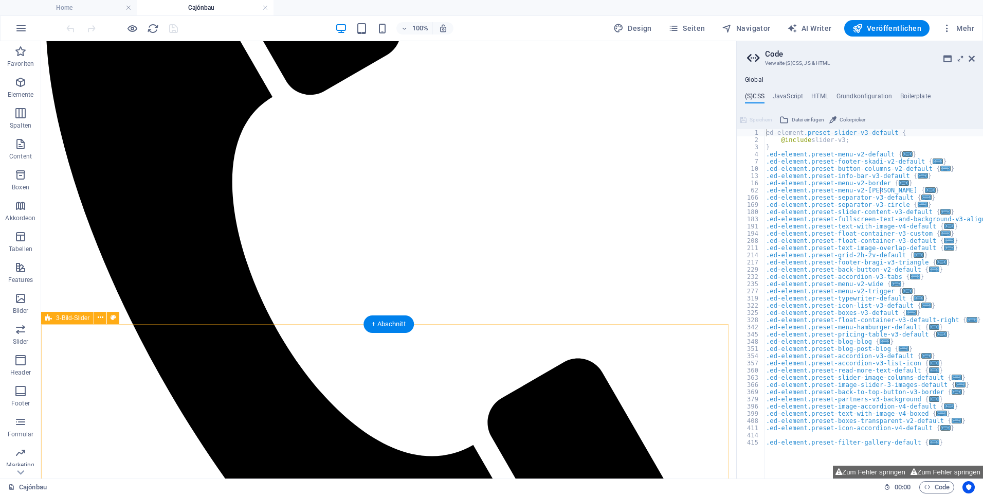
scroll to position [257, 0]
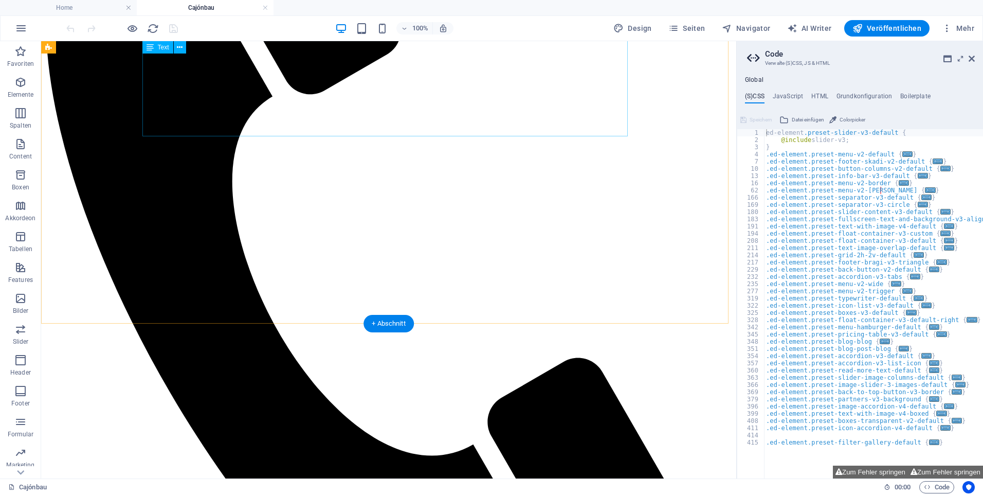
select select "px"
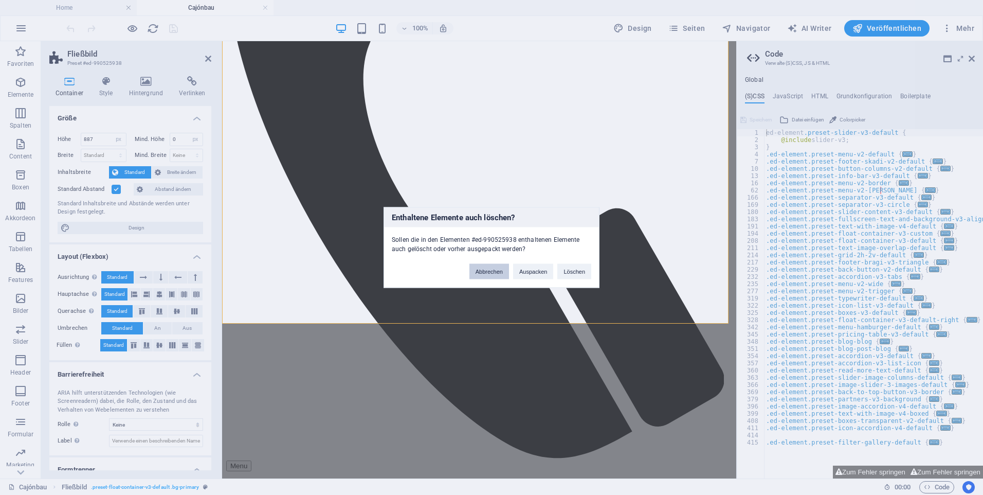
click at [497, 273] on button "Abbrechen" at bounding box center [490, 271] width 40 height 15
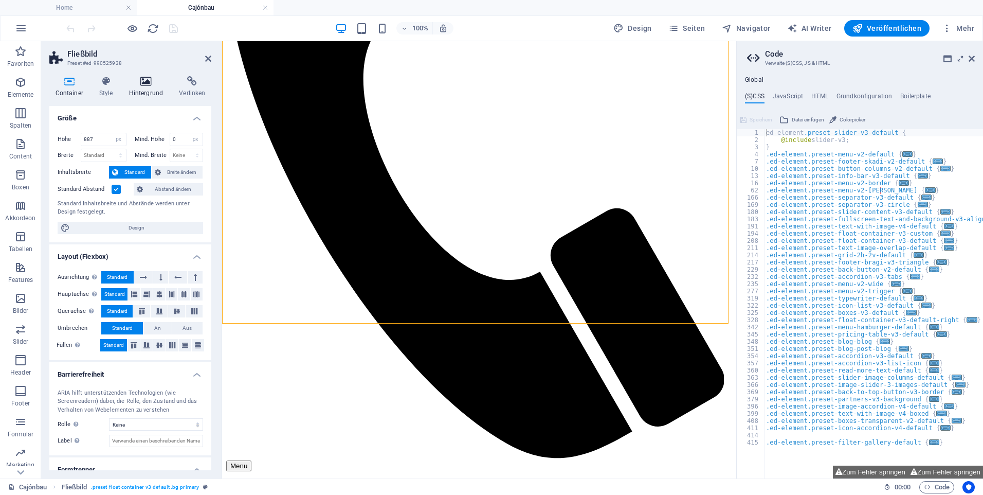
click at [146, 81] on icon at bounding box center [146, 81] width 46 height 10
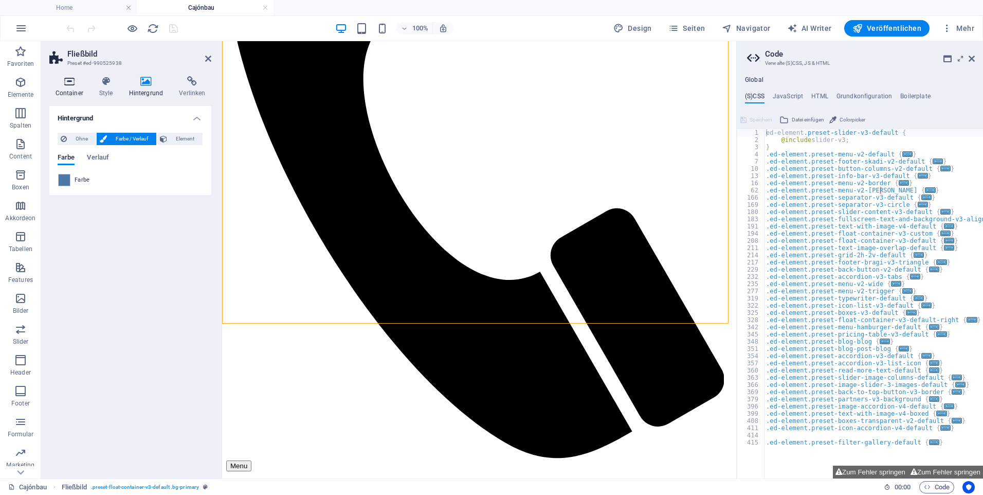
click at [68, 81] on icon at bounding box center [69, 81] width 40 height 10
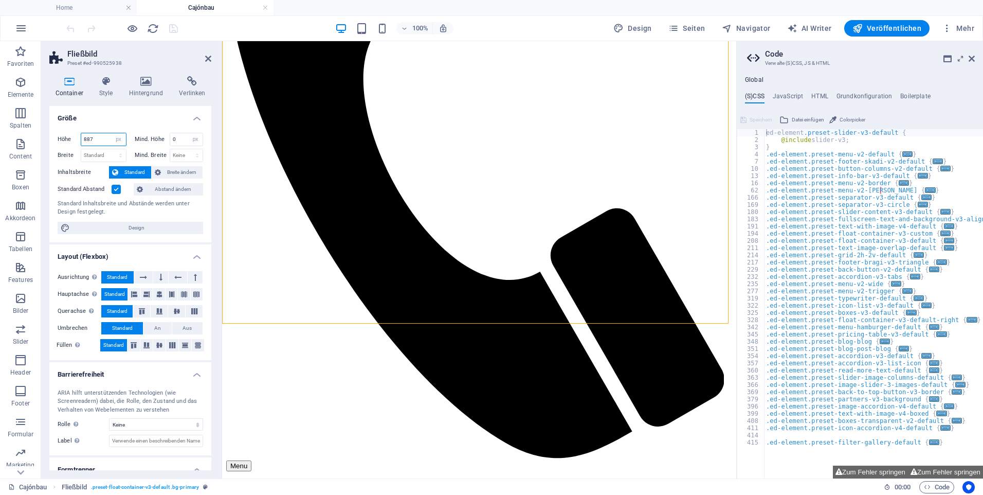
click at [101, 137] on input "887" at bounding box center [103, 139] width 45 height 12
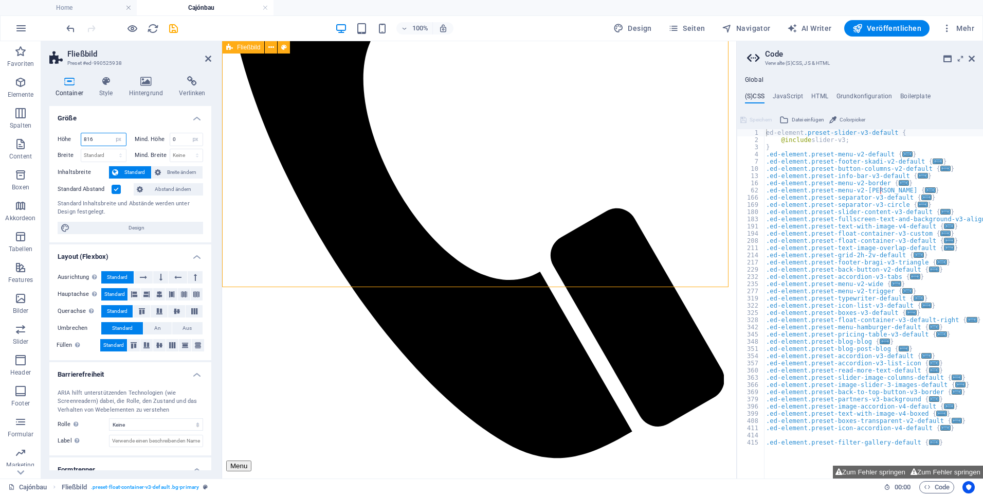
type input "816"
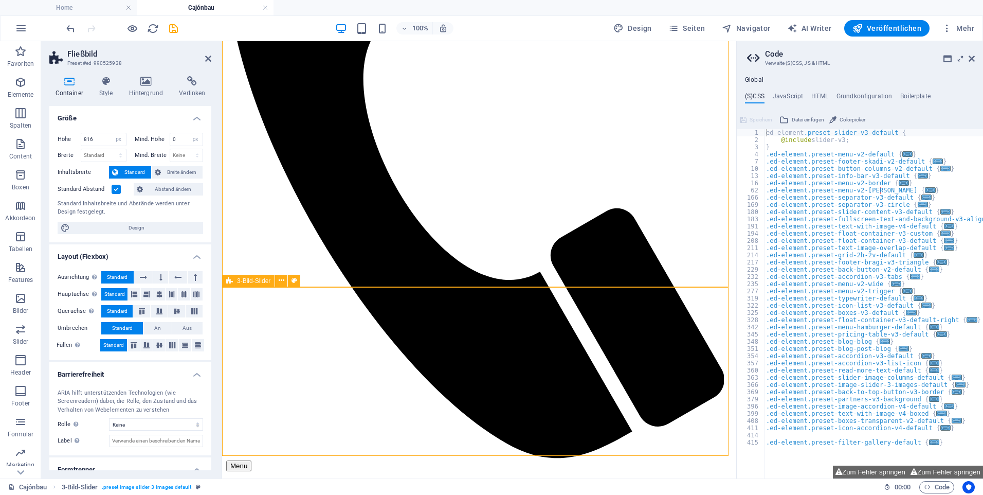
select select "px"
select select "region"
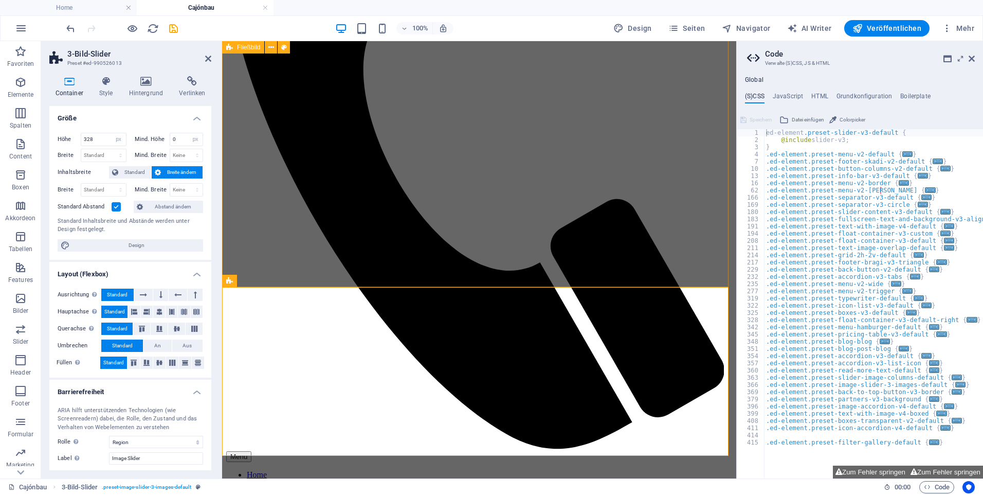
scroll to position [267, 0]
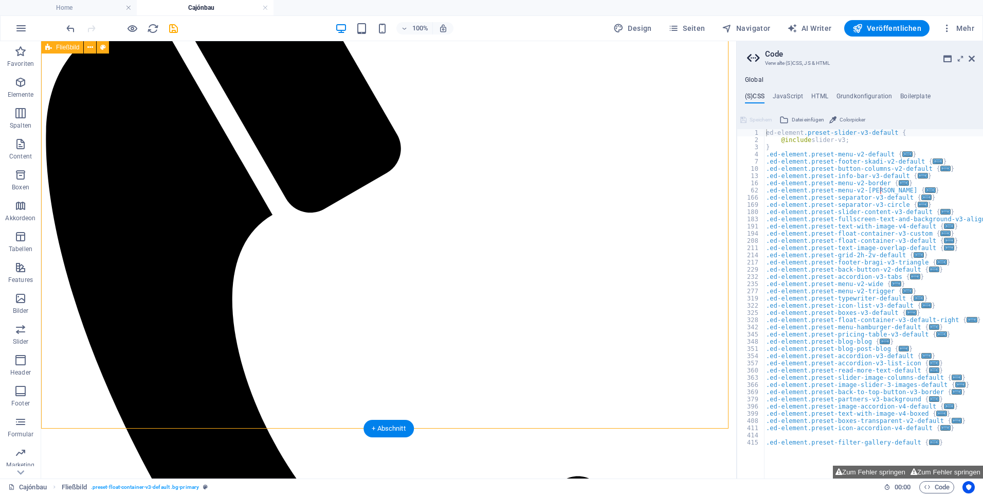
scroll to position [206, 0]
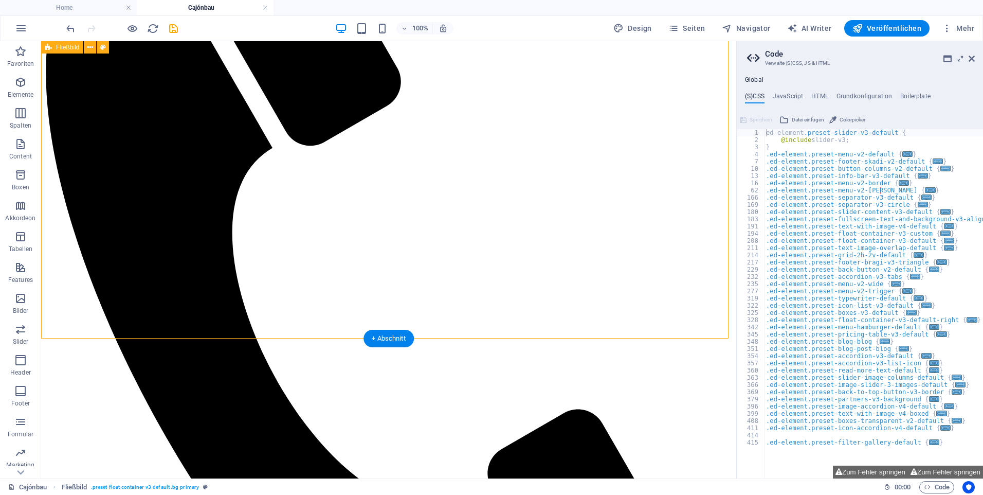
select select "px"
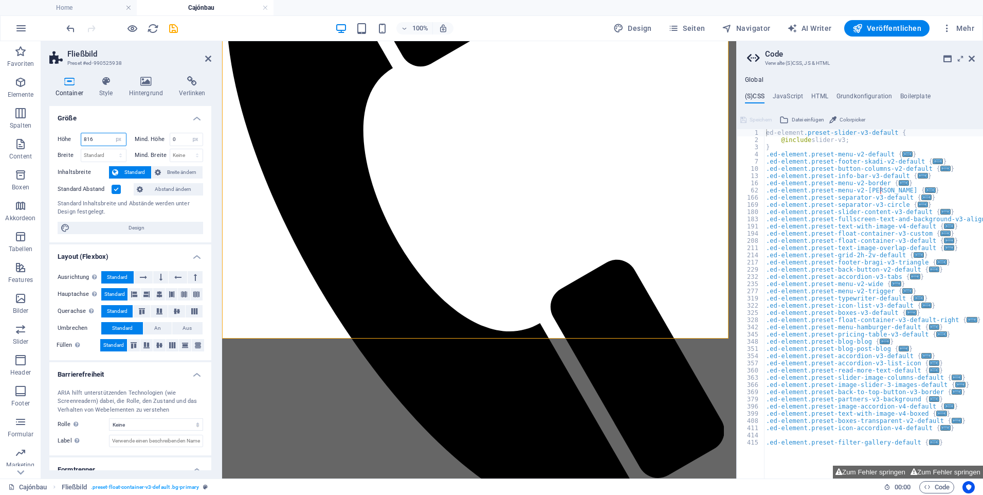
click at [102, 140] on input "816" at bounding box center [103, 139] width 45 height 12
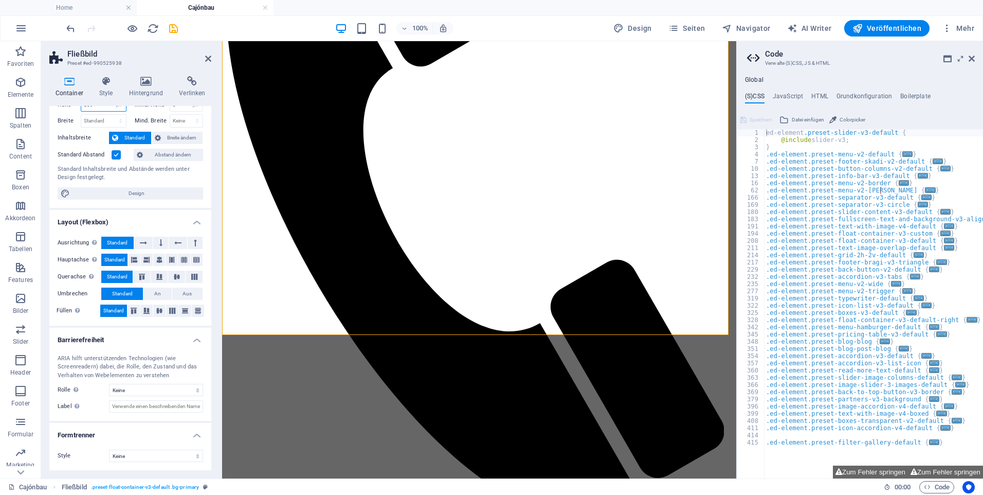
scroll to position [0, 0]
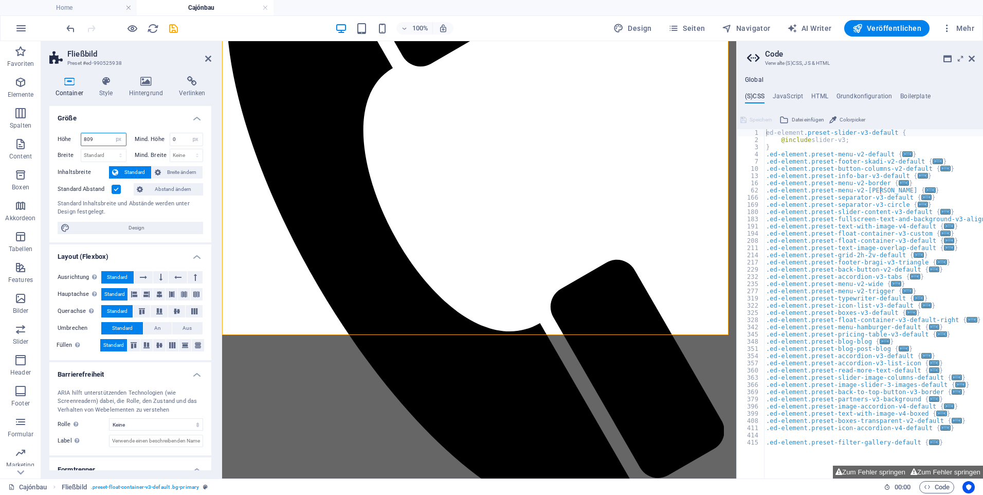
click at [99, 136] on input "809" at bounding box center [103, 139] width 45 height 12
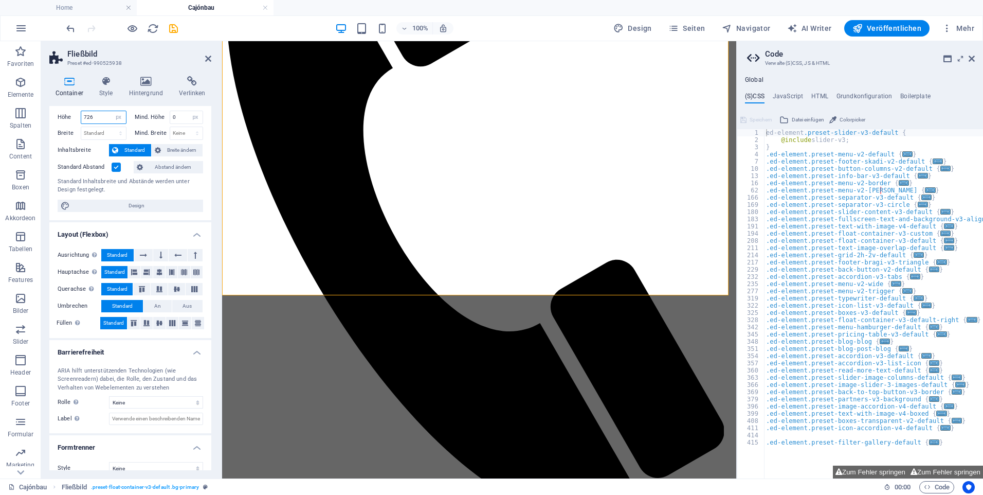
scroll to position [34, 0]
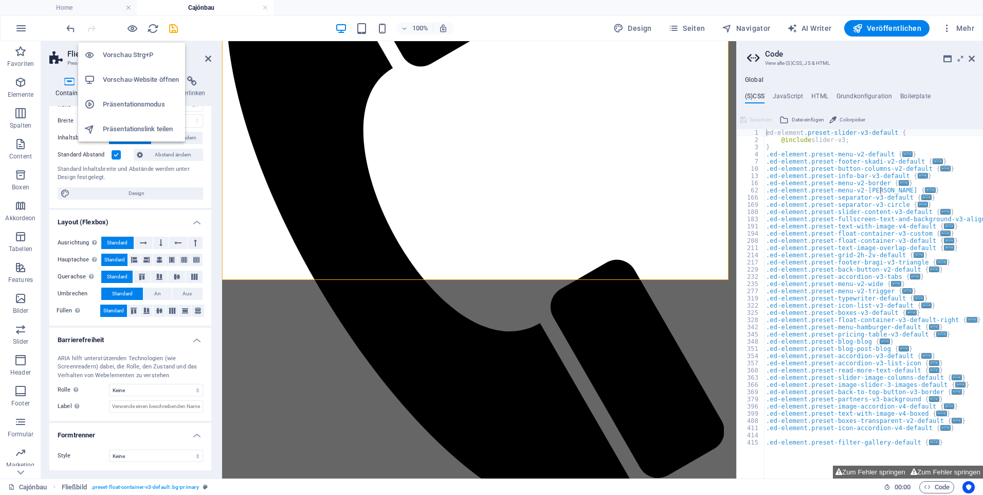
type input "702"
click at [119, 79] on h6 "Vorschau-Website öffnen" at bounding box center [141, 80] width 76 height 12
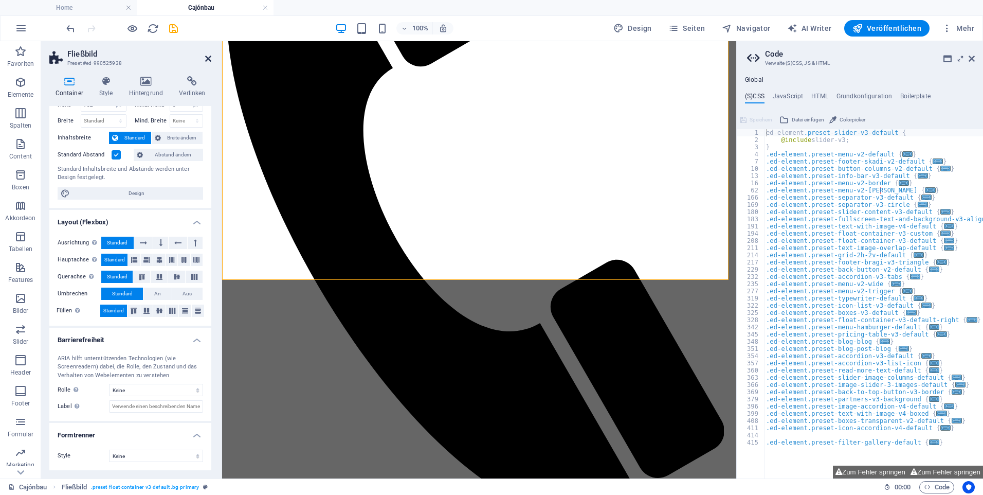
drag, startPoint x: 209, startPoint y: 56, endPoint x: 168, endPoint y: 17, distance: 56.0
click at [209, 56] on icon at bounding box center [208, 59] width 6 height 8
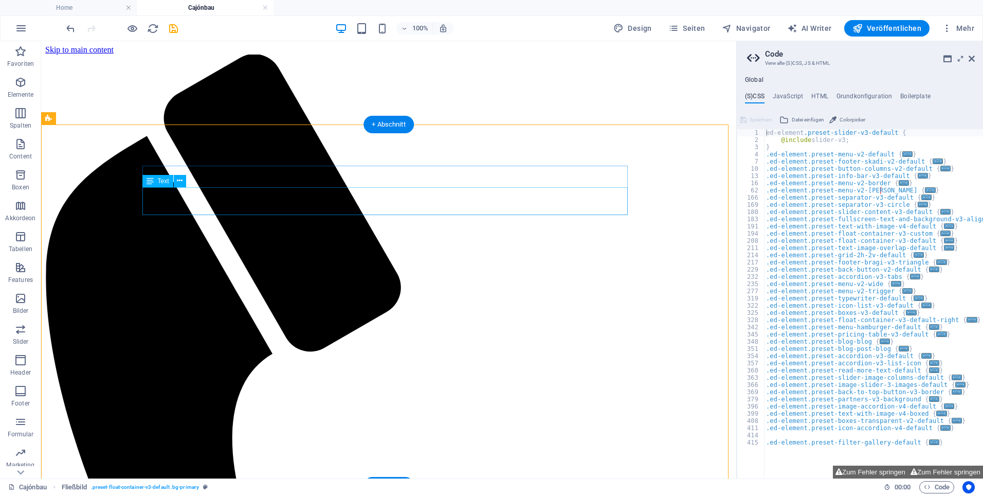
scroll to position [51, 0]
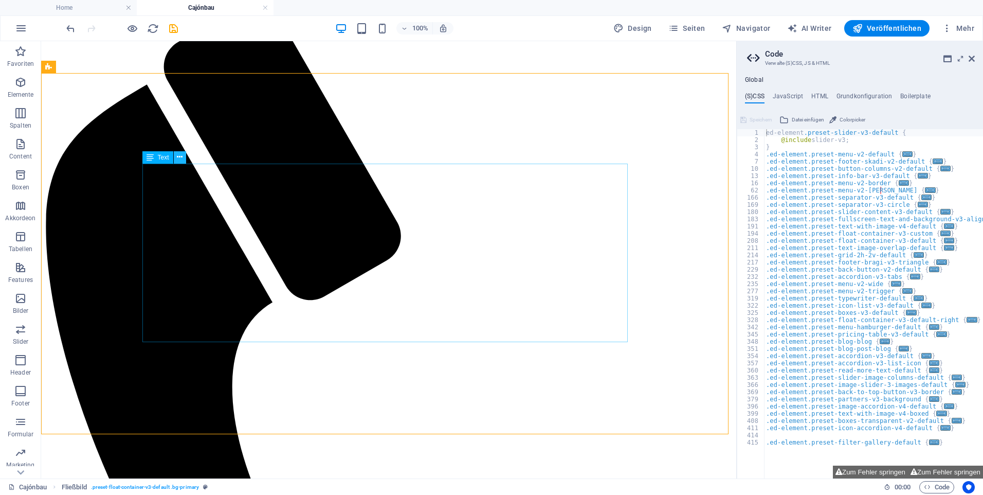
click at [179, 158] on icon at bounding box center [180, 157] width 6 height 11
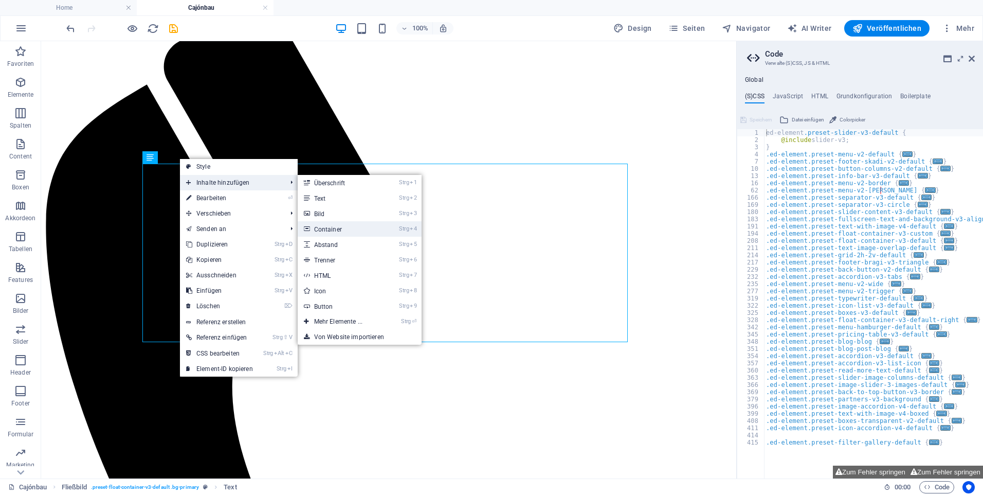
click at [356, 227] on link "Strg 4 Container" at bounding box center [340, 228] width 85 height 15
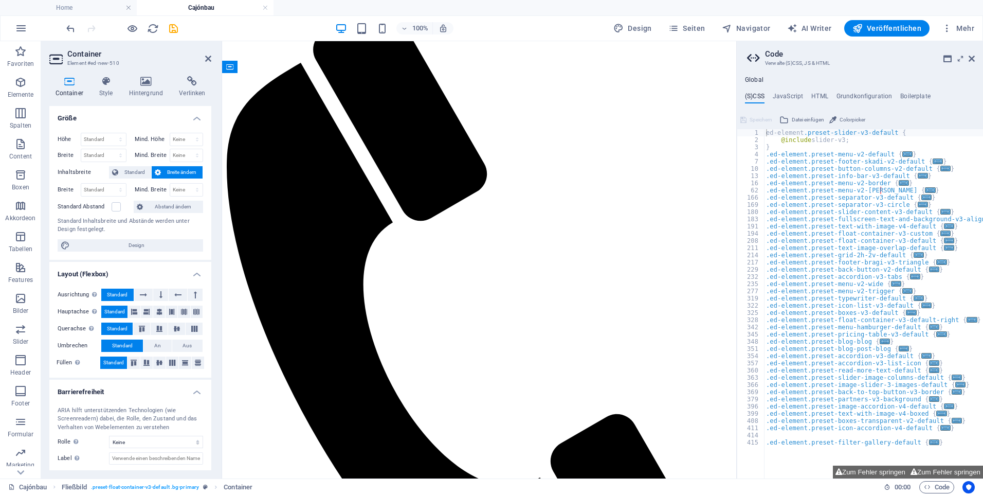
drag, startPoint x: 336, startPoint y: 386, endPoint x: 358, endPoint y: 188, distance: 199.8
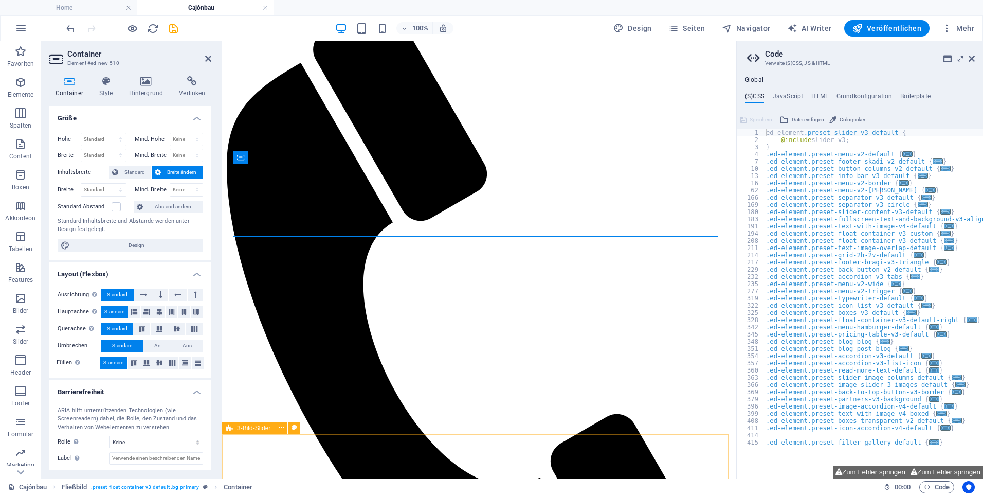
scroll to position [92, 0]
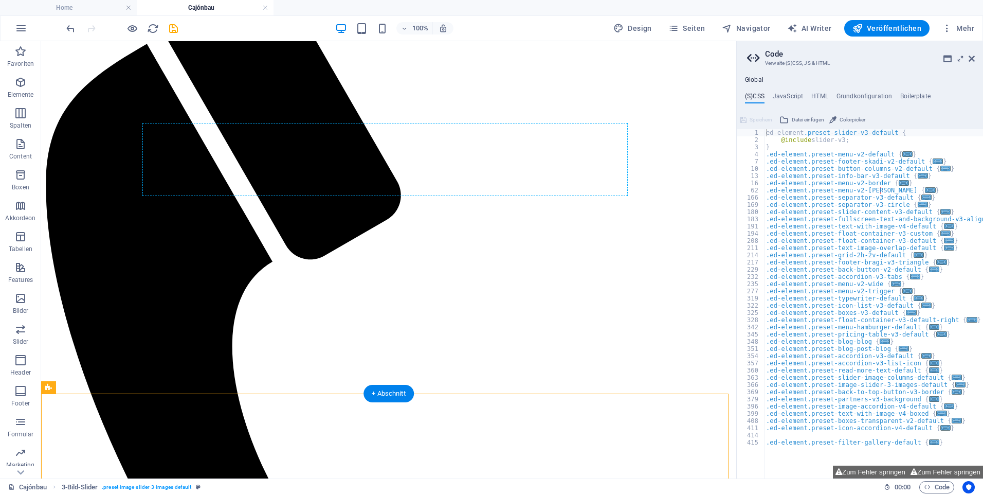
drag, startPoint x: 197, startPoint y: 453, endPoint x: 384, endPoint y: 159, distance: 347.8
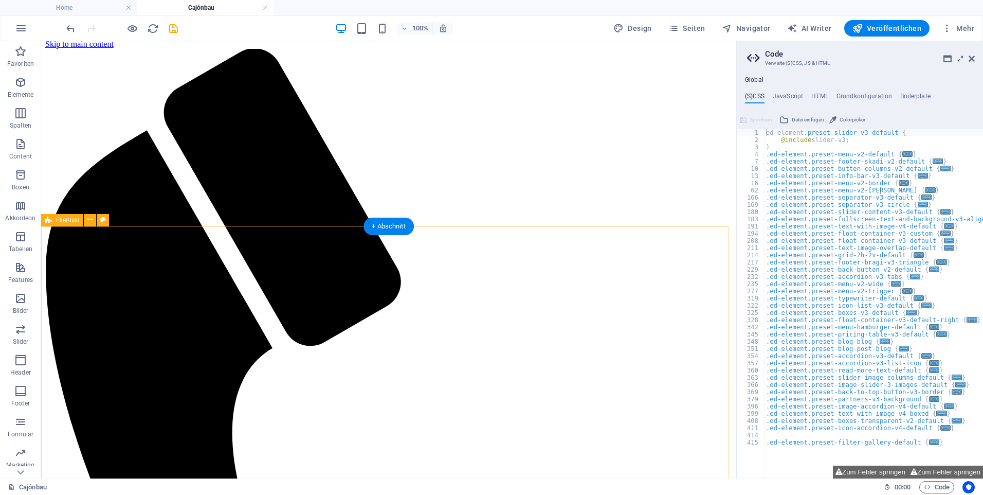
scroll to position [0, 0]
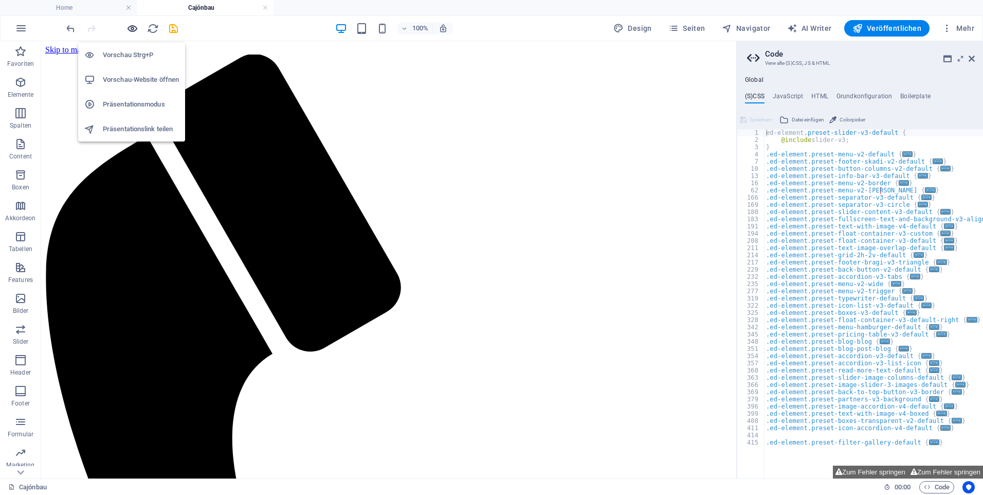
click at [133, 28] on icon "button" at bounding box center [133, 29] width 12 height 12
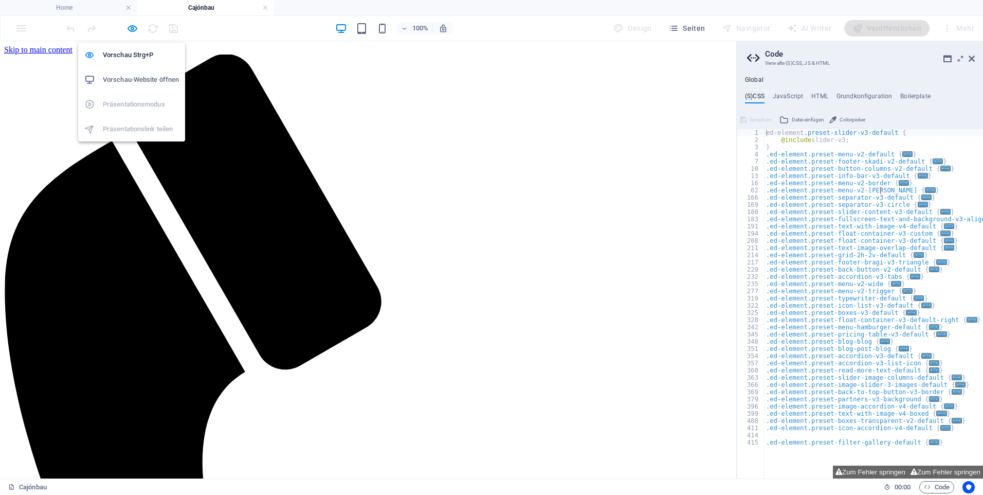
drag, startPoint x: 133, startPoint y: 29, endPoint x: 135, endPoint y: 37, distance: 8.5
click at [133, 29] on icon "button" at bounding box center [133, 29] width 12 height 12
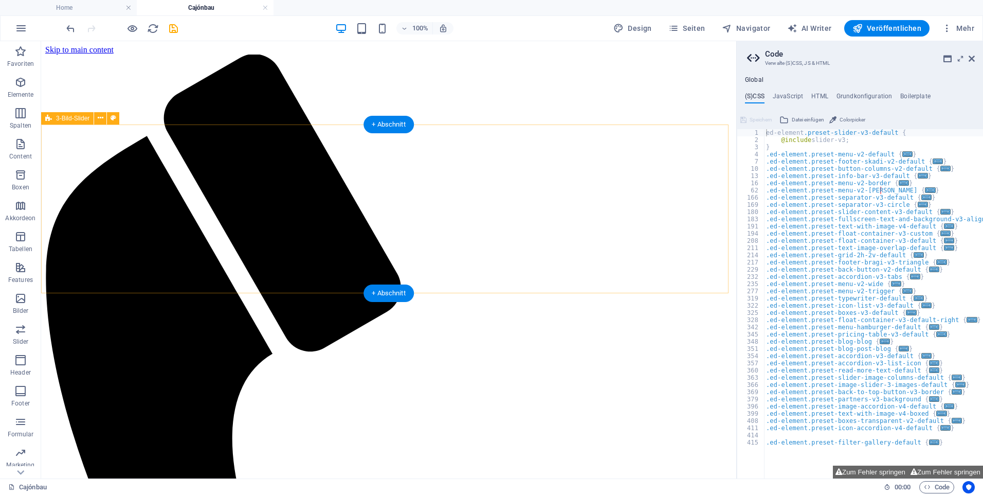
select select "px"
select select "region"
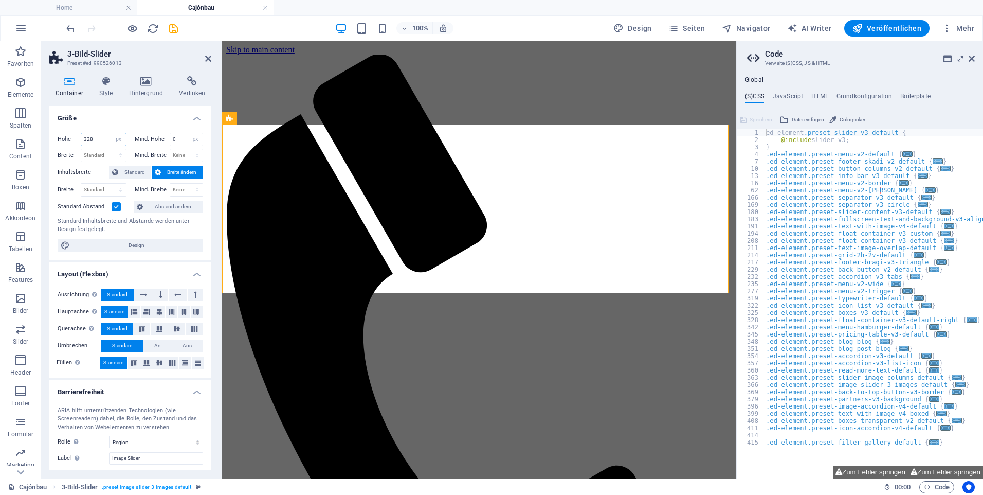
click at [95, 139] on input "328" at bounding box center [103, 139] width 45 height 12
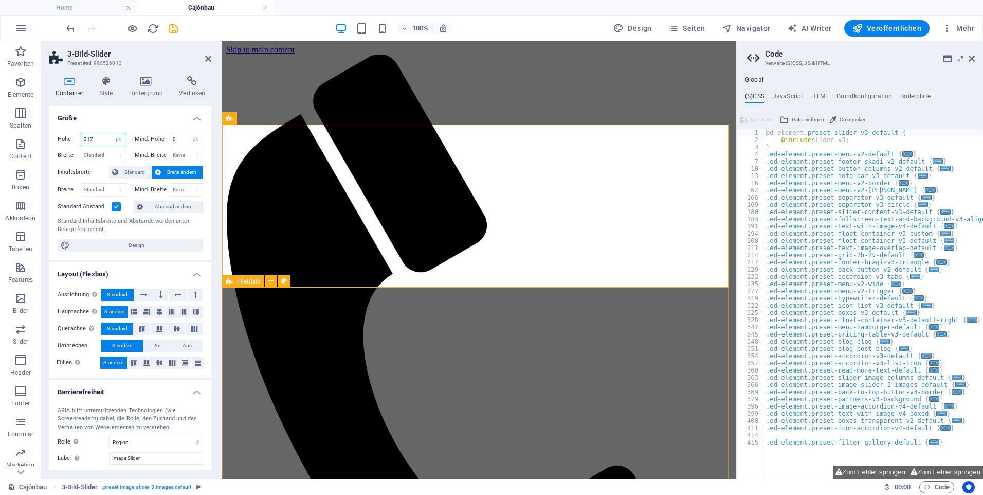
type input "317"
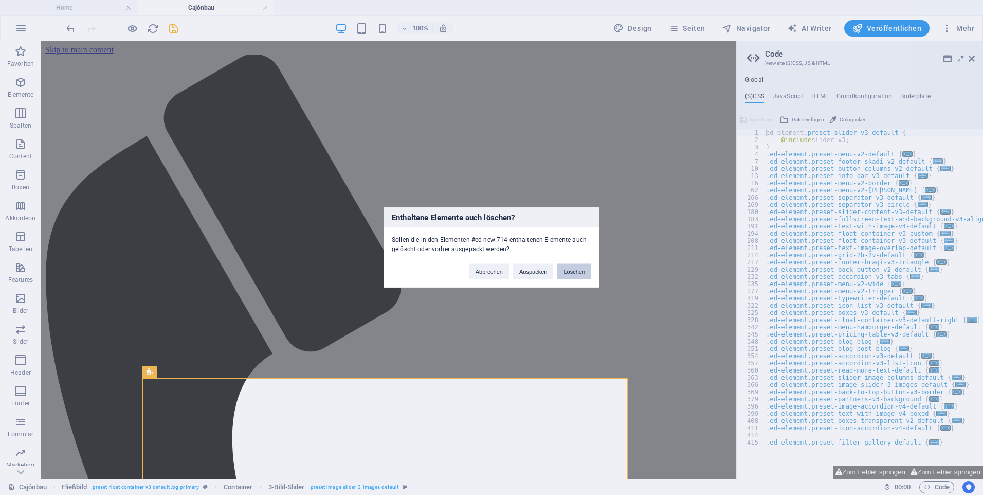
click at [566, 271] on button "Löschen" at bounding box center [574, 271] width 34 height 15
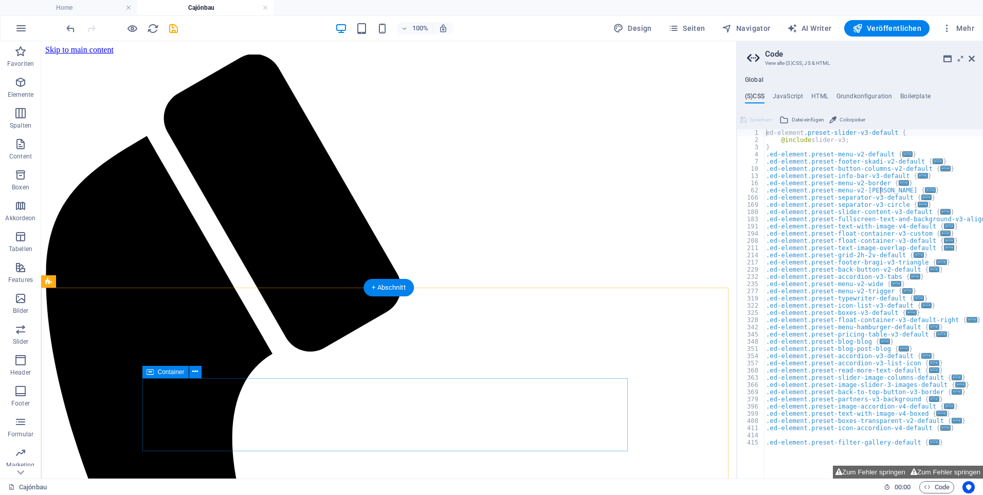
click at [193, 370] on icon at bounding box center [195, 371] width 6 height 11
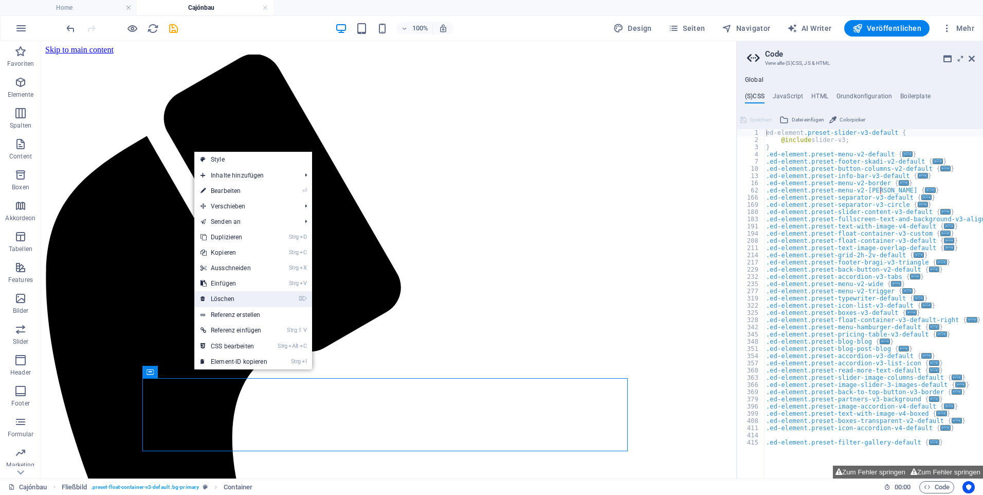
click at [220, 299] on link "⌦ Löschen" at bounding box center [233, 298] width 79 height 15
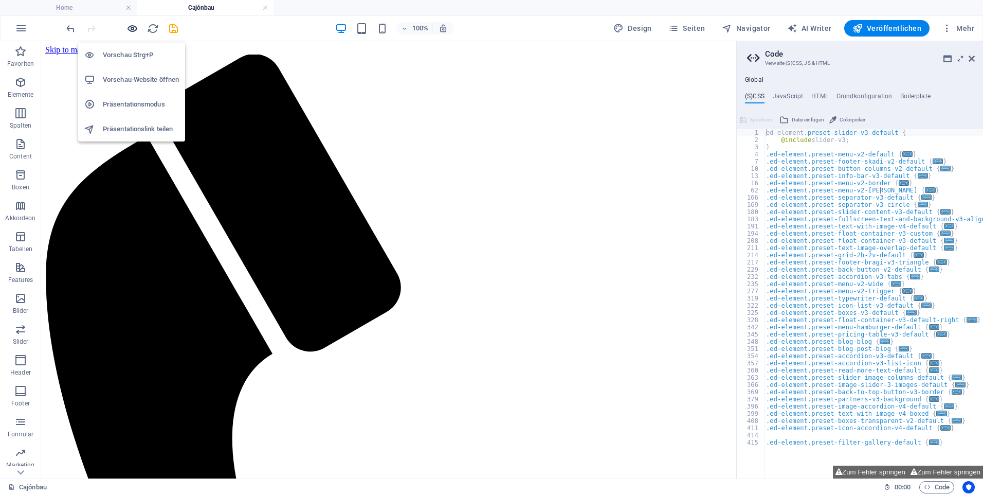
click at [127, 30] on icon "button" at bounding box center [133, 29] width 12 height 12
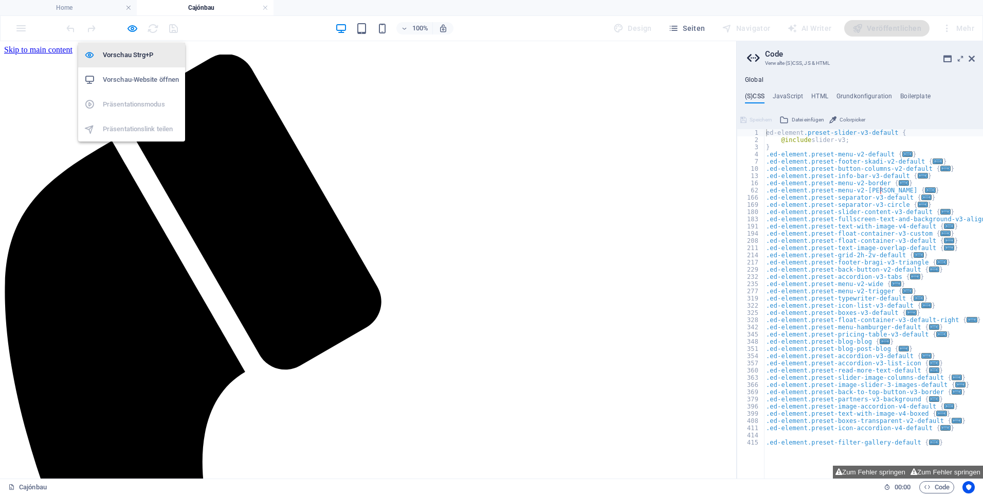
click at [123, 52] on h6 "Vorschau Strg+P" at bounding box center [141, 55] width 76 height 12
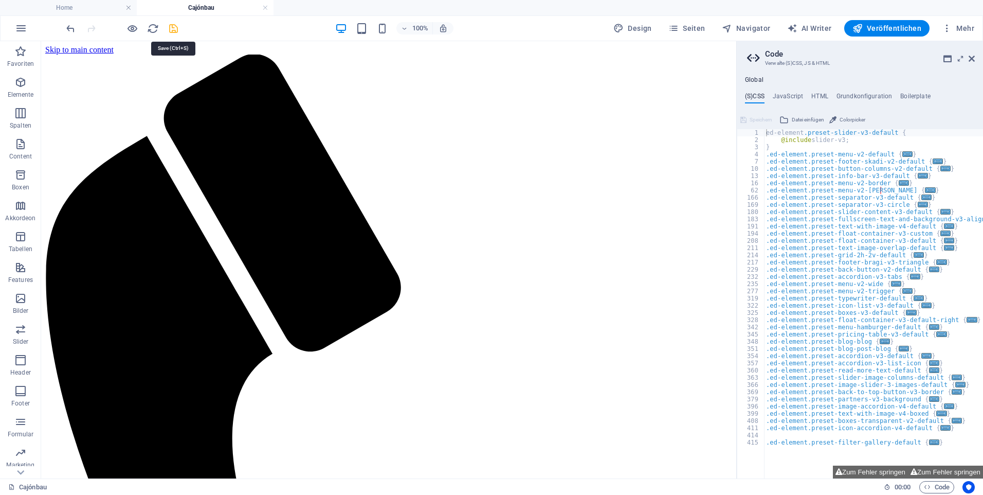
click at [173, 28] on icon "save" at bounding box center [174, 29] width 12 height 12
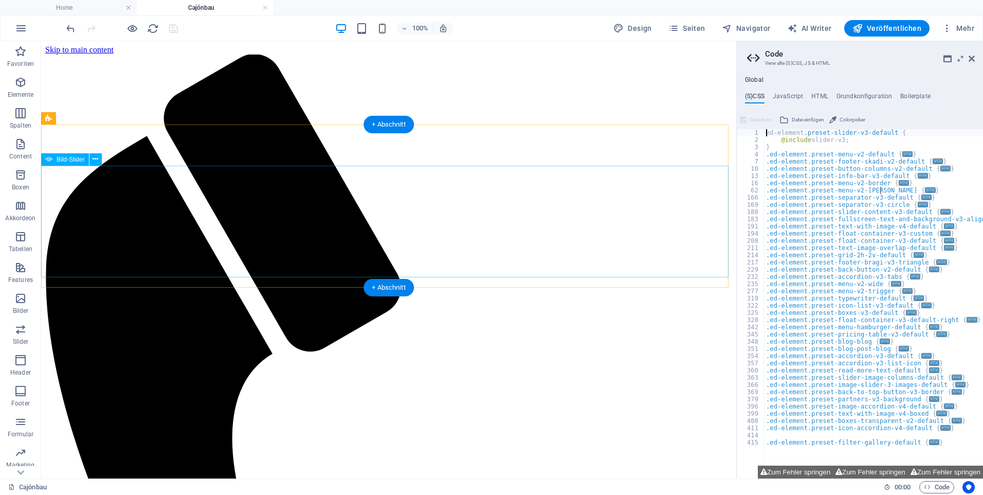
select select "px"
select select "ms"
select select "s"
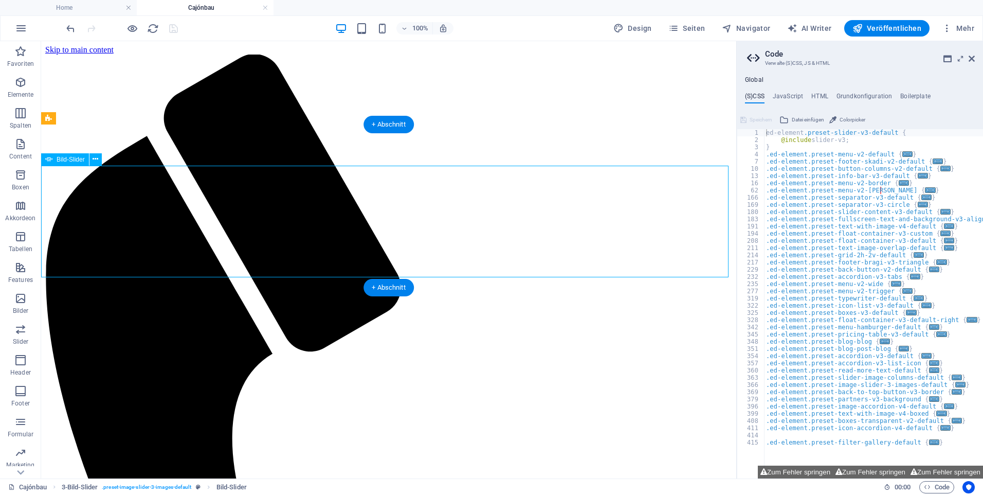
select select "progressive"
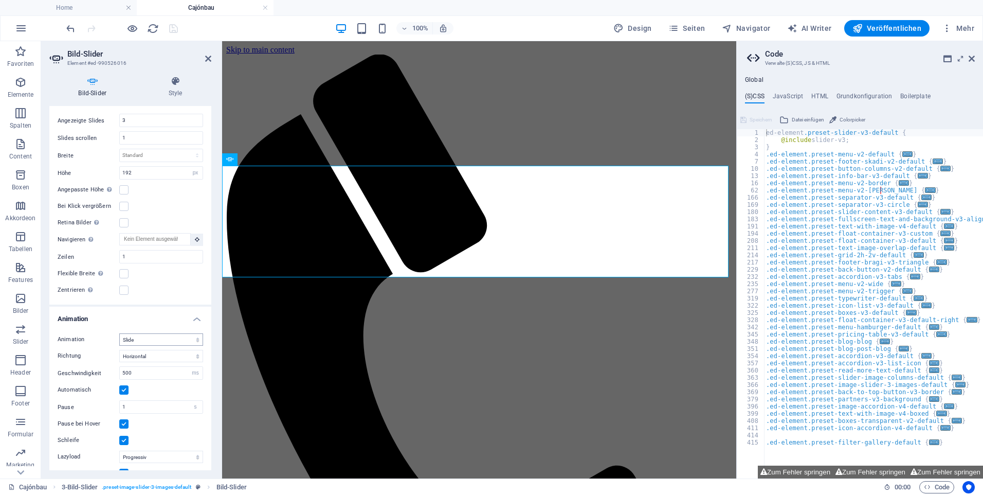
scroll to position [321, 0]
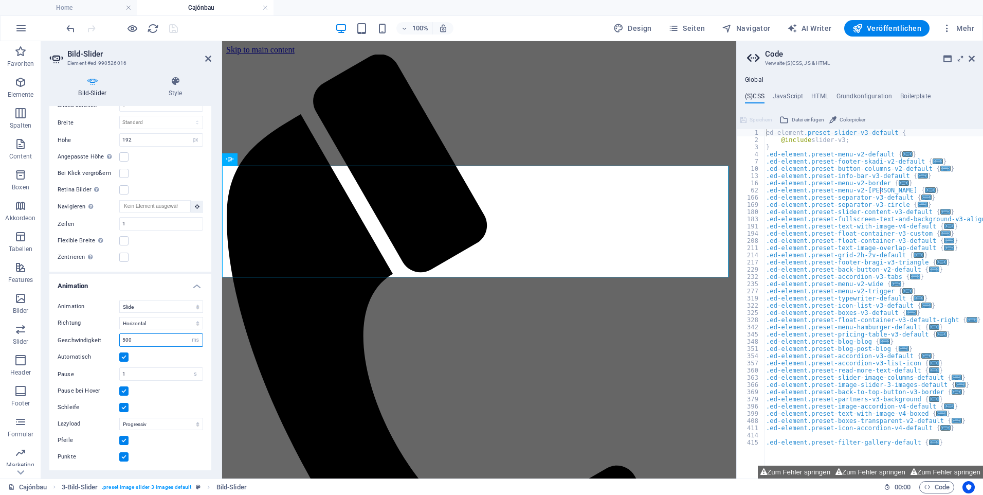
drag, startPoint x: 142, startPoint y: 338, endPoint x: 119, endPoint y: 337, distance: 23.7
click at [119, 337] on div "Geschwindigkeit 500 s ms" at bounding box center [131, 339] width 146 height 13
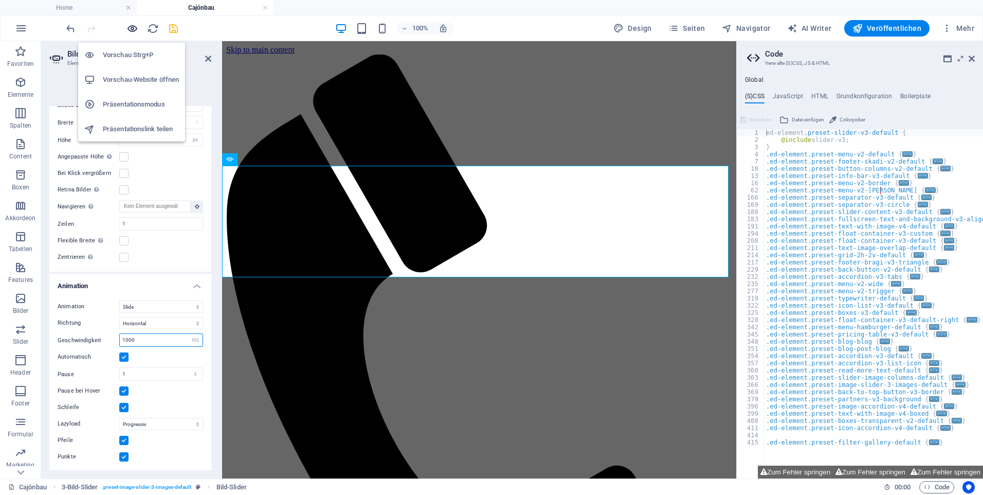
type input "1000"
click at [136, 27] on icon "button" at bounding box center [133, 29] width 12 height 12
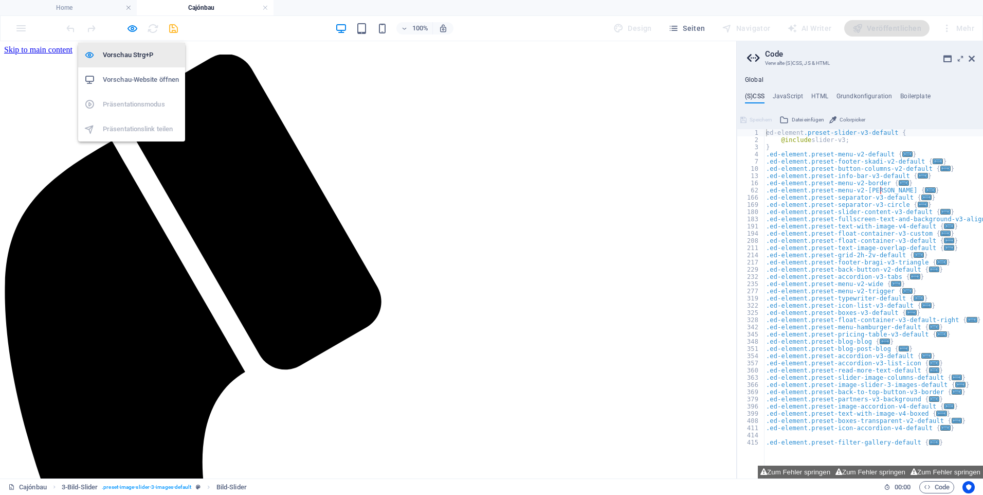
click at [133, 52] on h6 "Vorschau Strg+P" at bounding box center [141, 55] width 76 height 12
select select "px"
select select "ms"
select select "s"
select select "progressive"
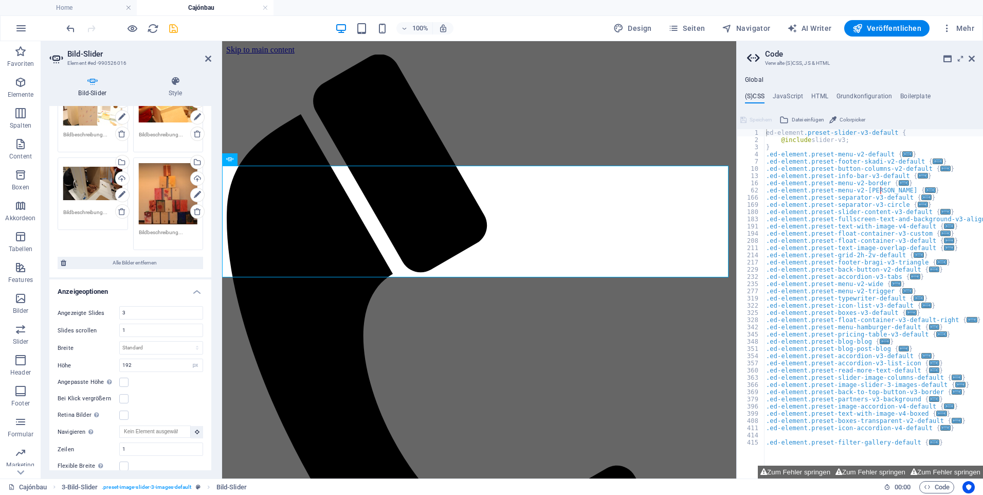
scroll to position [103, 0]
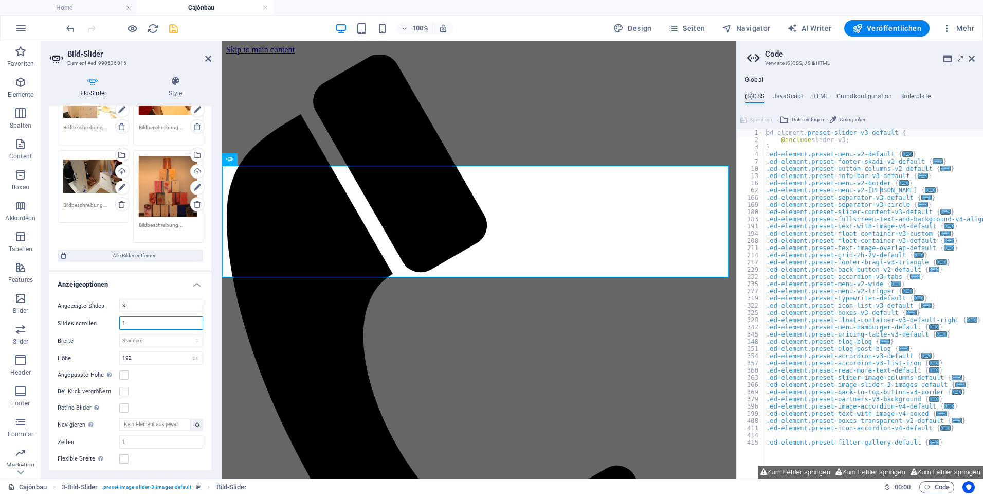
click at [131, 319] on input "1" at bounding box center [161, 323] width 83 height 12
click at [134, 338] on select "Standard px % rem em vw vh" at bounding box center [161, 340] width 83 height 12
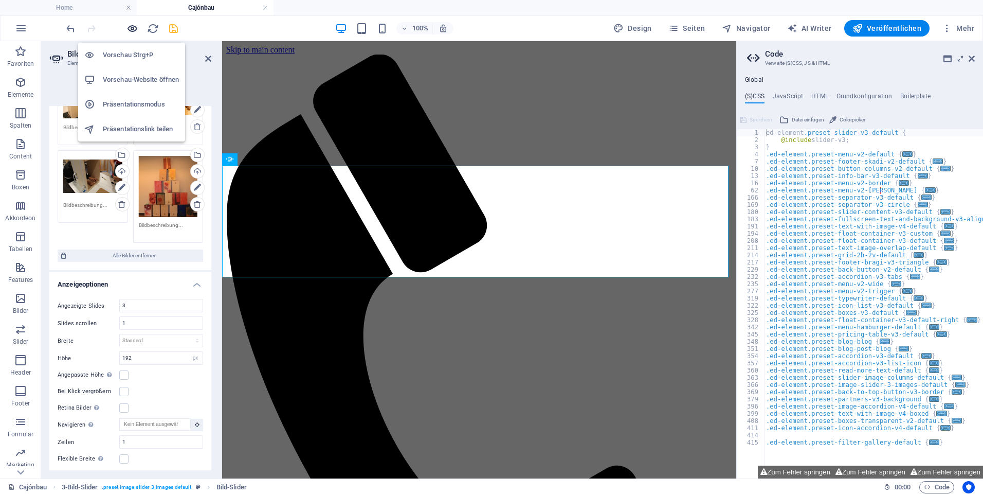
click at [134, 23] on icon "button" at bounding box center [133, 29] width 12 height 12
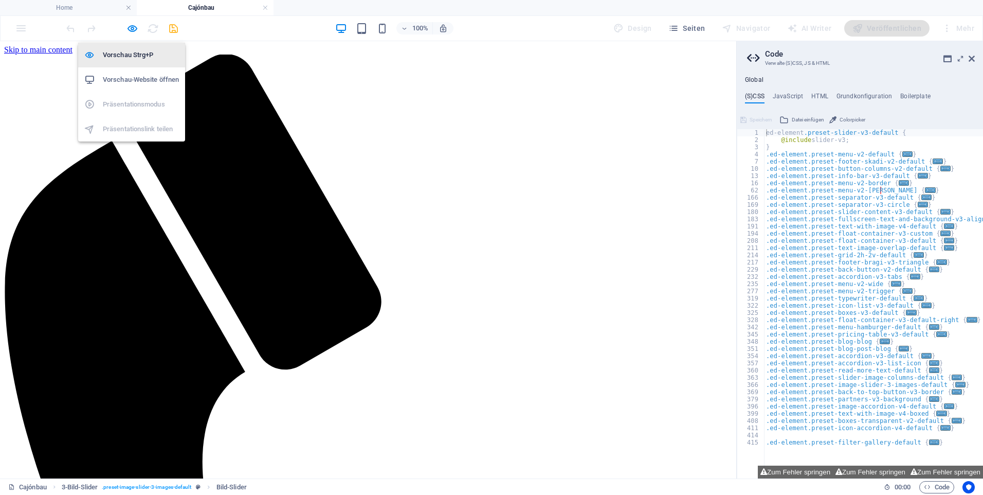
click at [124, 53] on h6 "Vorschau Strg+P" at bounding box center [141, 55] width 76 height 12
select select "px"
select select "ms"
select select "s"
select select "progressive"
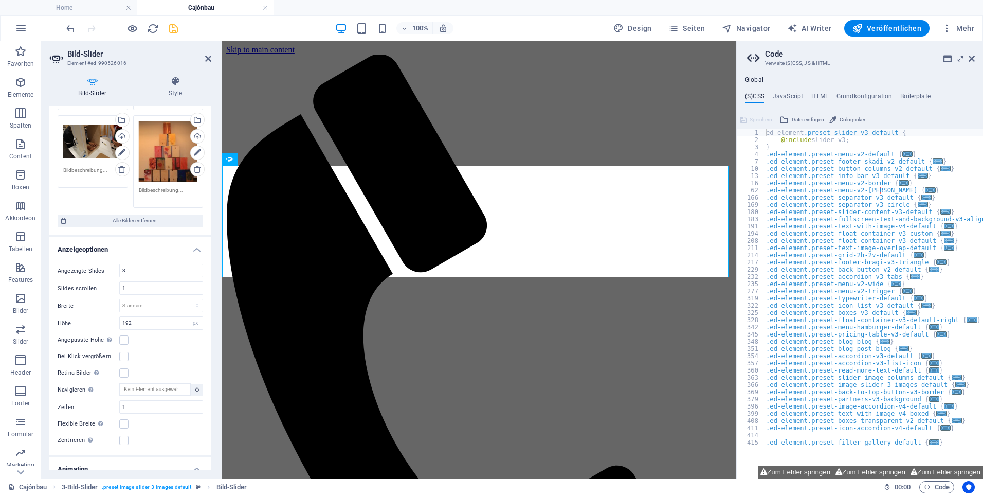
scroll to position [154, 0]
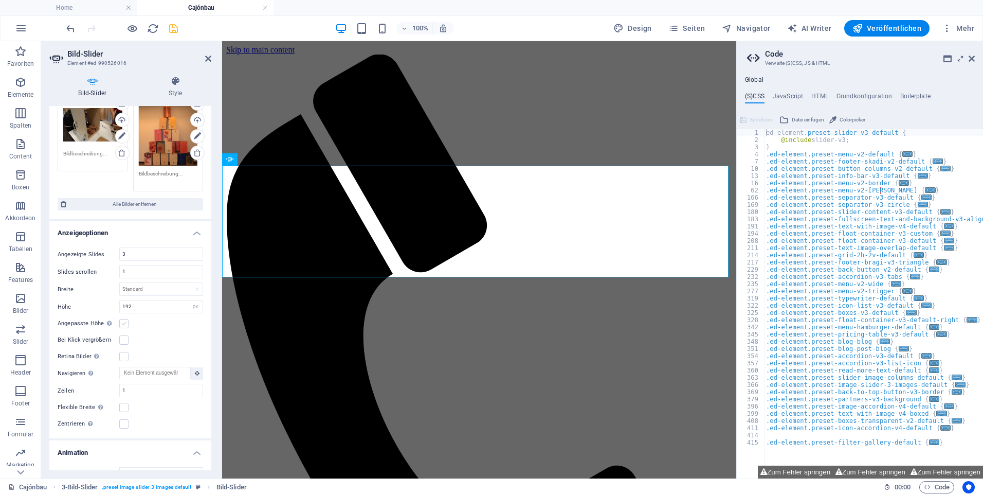
click at [124, 323] on label at bounding box center [123, 323] width 9 height 9
click at [0, 0] on input "Angepasste Höhe Slider übernimmt automatisch die Höhe des aktuellen Slides. "An…" at bounding box center [0, 0] width 0 height 0
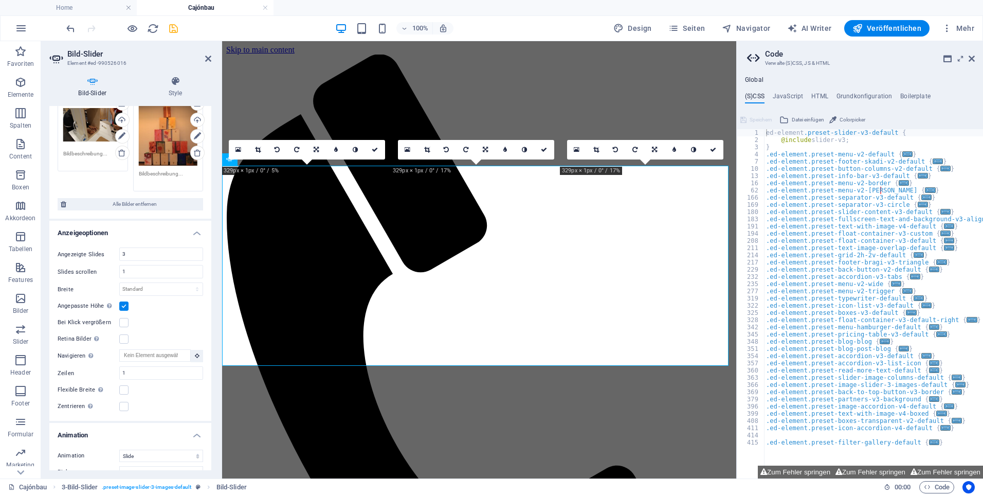
click at [127, 305] on label at bounding box center [123, 305] width 9 height 9
click at [0, 0] on input "Angepasste Höhe Slider übernimmt automatisch die Höhe des aktuellen Slides. "An…" at bounding box center [0, 0] width 0 height 0
click at [147, 306] on input "192" at bounding box center [161, 306] width 83 height 12
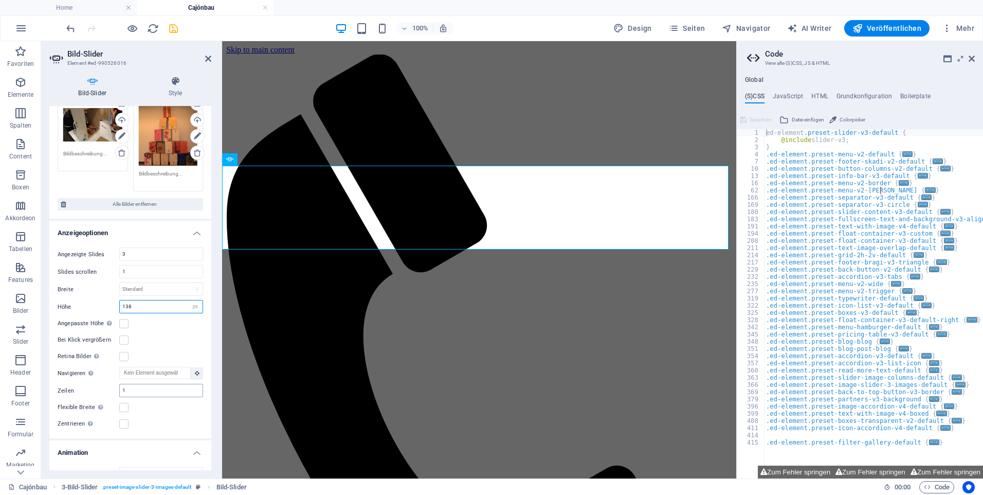
type input "138"
click at [137, 391] on input "1" at bounding box center [161, 390] width 83 height 12
click at [139, 391] on input "1" at bounding box center [161, 390] width 83 height 12
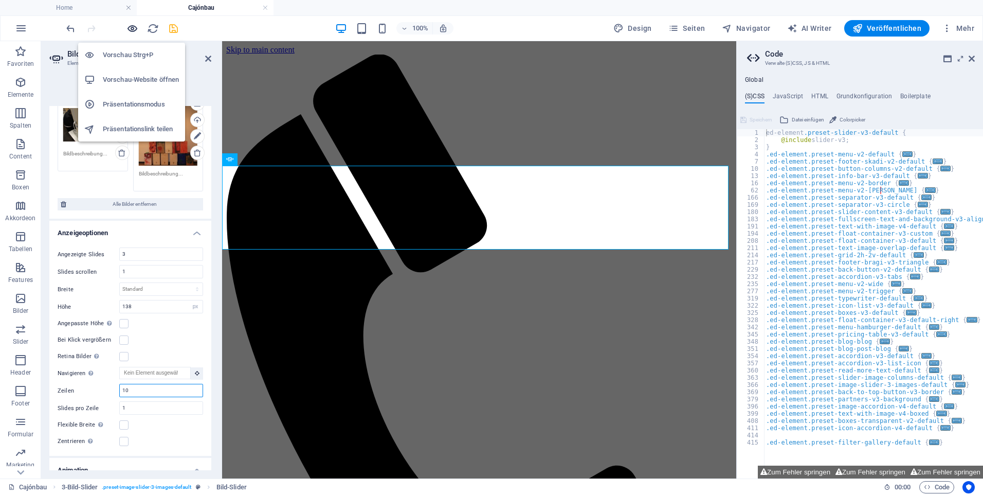
type input "10"
click at [135, 29] on icon "button" at bounding box center [133, 29] width 12 height 12
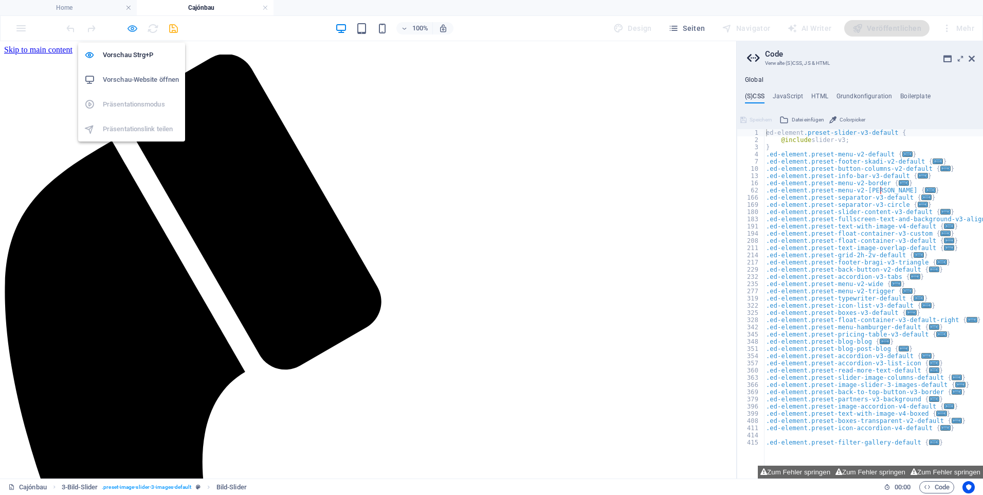
click at [127, 28] on icon "button" at bounding box center [133, 29] width 12 height 12
select select "px"
select select "ms"
select select "s"
select select "progressive"
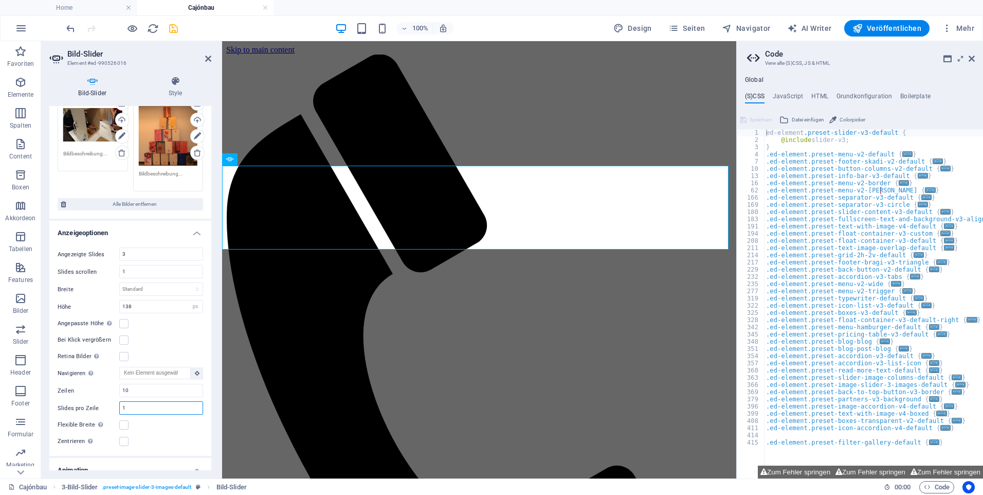
click at [140, 405] on input "1" at bounding box center [161, 408] width 83 height 12
type input "1"
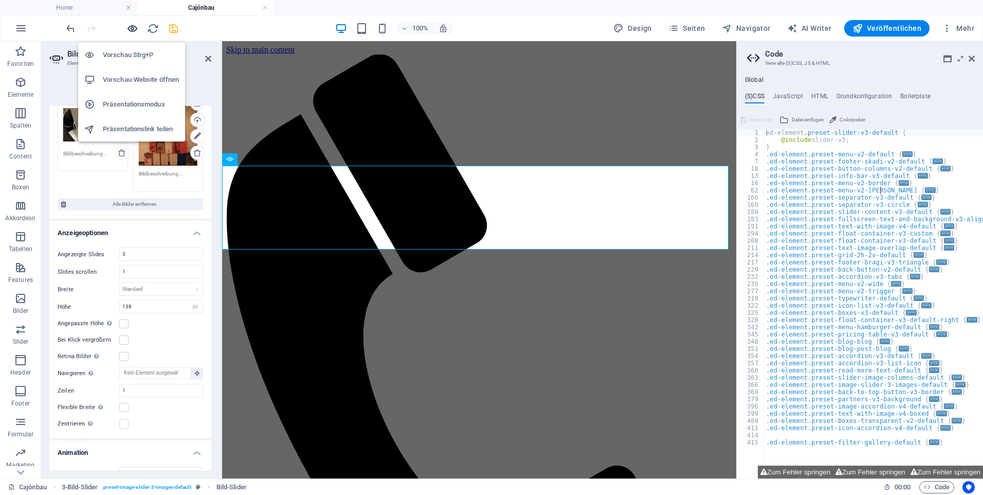
click at [132, 29] on icon "button" at bounding box center [133, 29] width 12 height 12
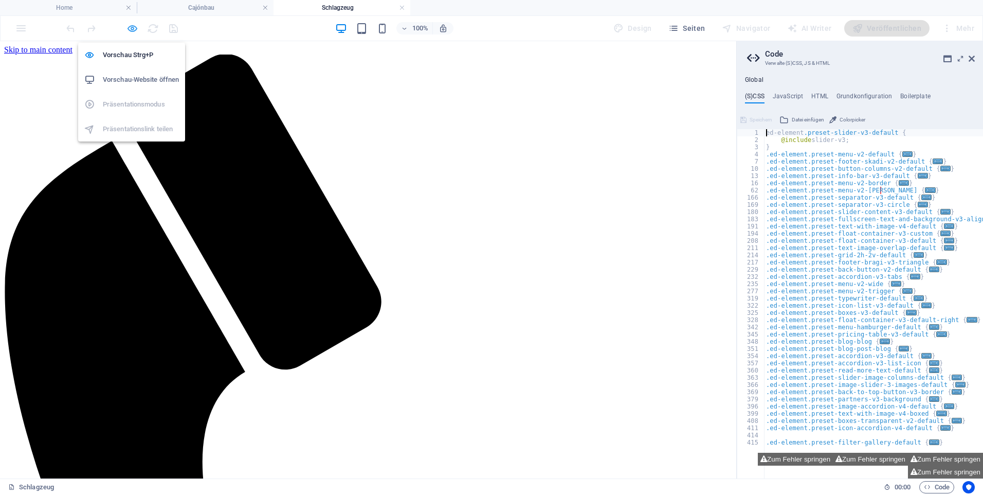
click at [132, 27] on icon "button" at bounding box center [133, 29] width 12 height 12
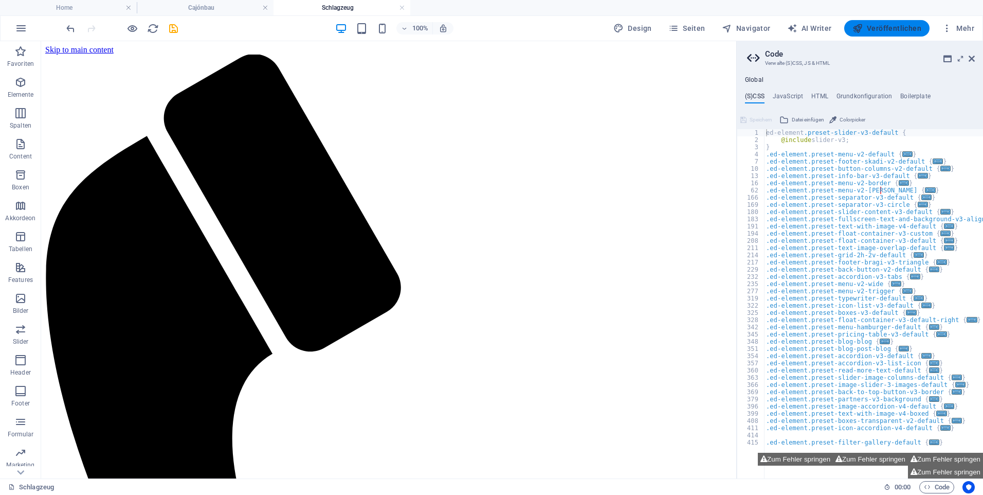
click at [902, 25] on span "Veröffentlichen" at bounding box center [887, 28] width 69 height 10
